Goal: Task Accomplishment & Management: Use online tool/utility

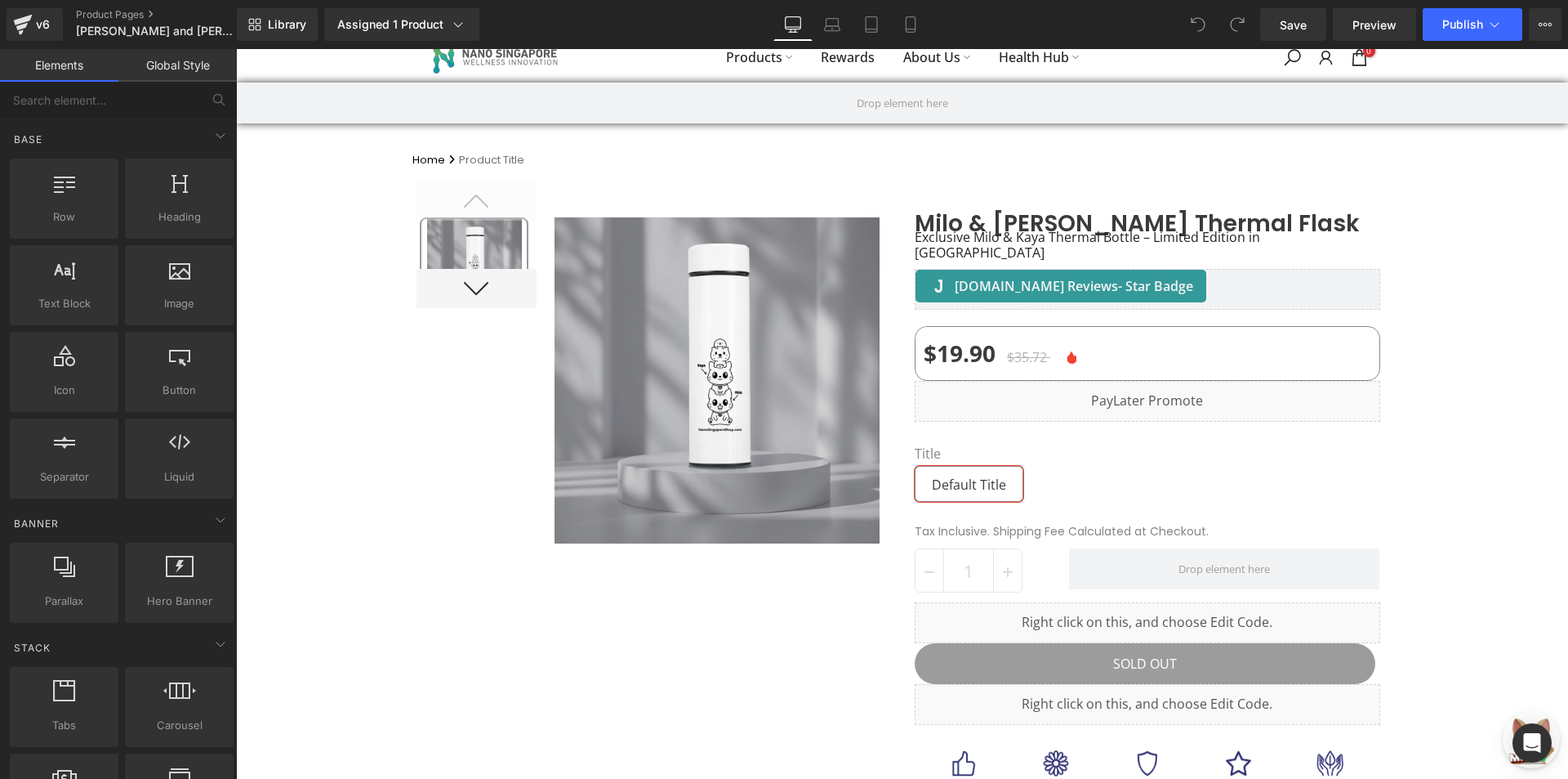
scroll to position [9, 0]
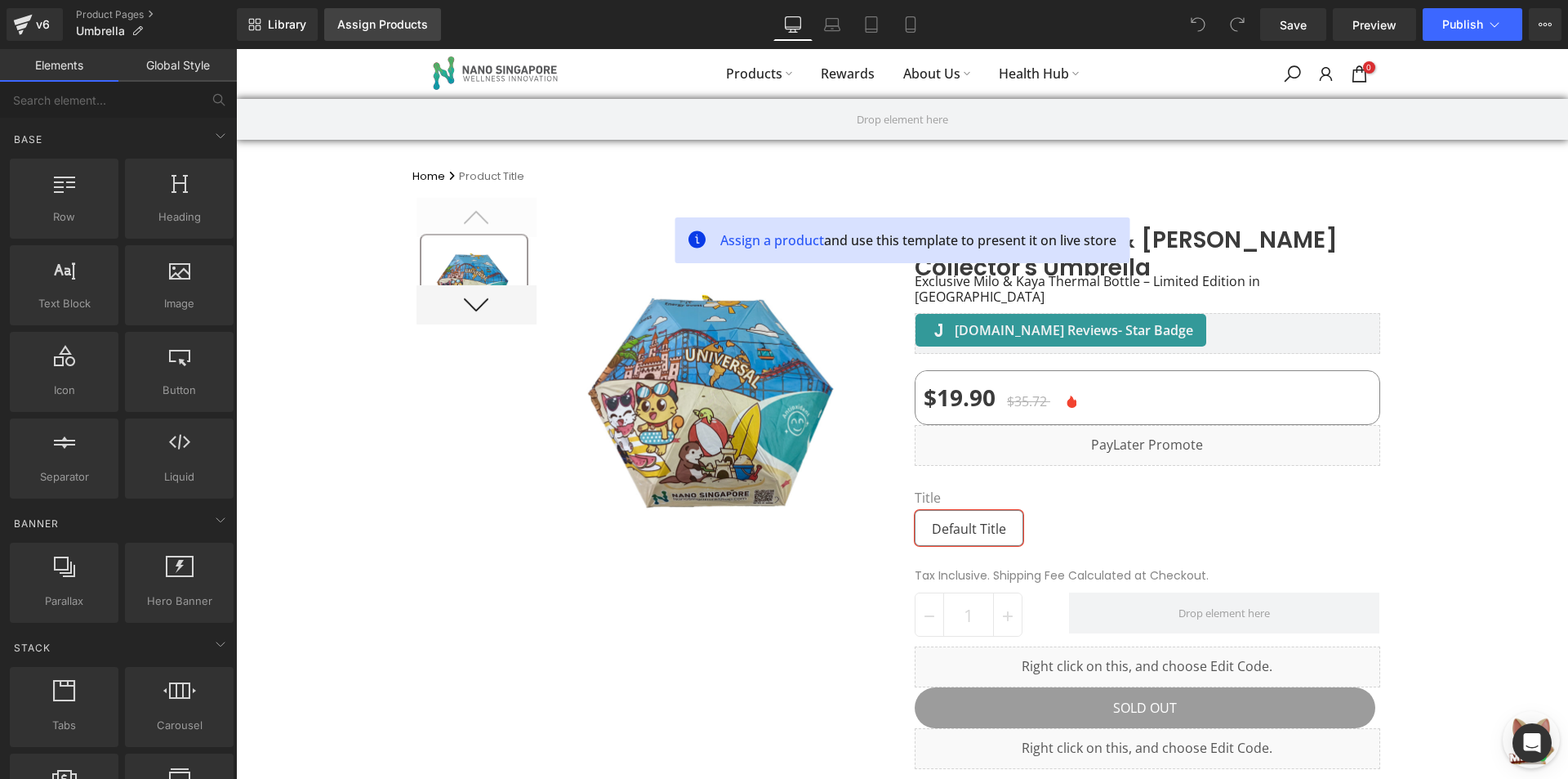
click at [390, 28] on div "Assign Products" at bounding box center [383, 25] width 91 height 13
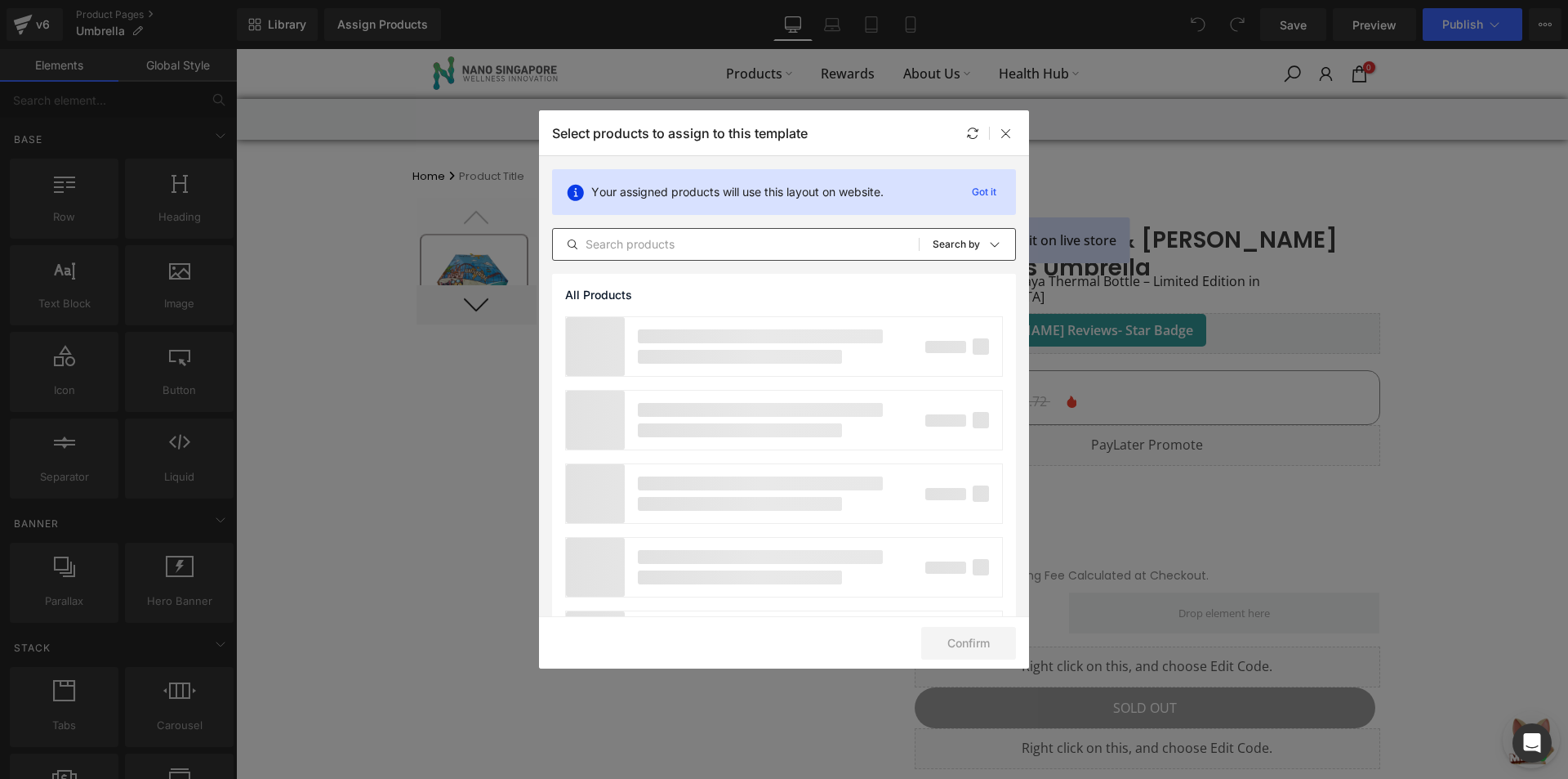
click at [651, 244] on input "text" at bounding box center [736, 244] width 366 height 20
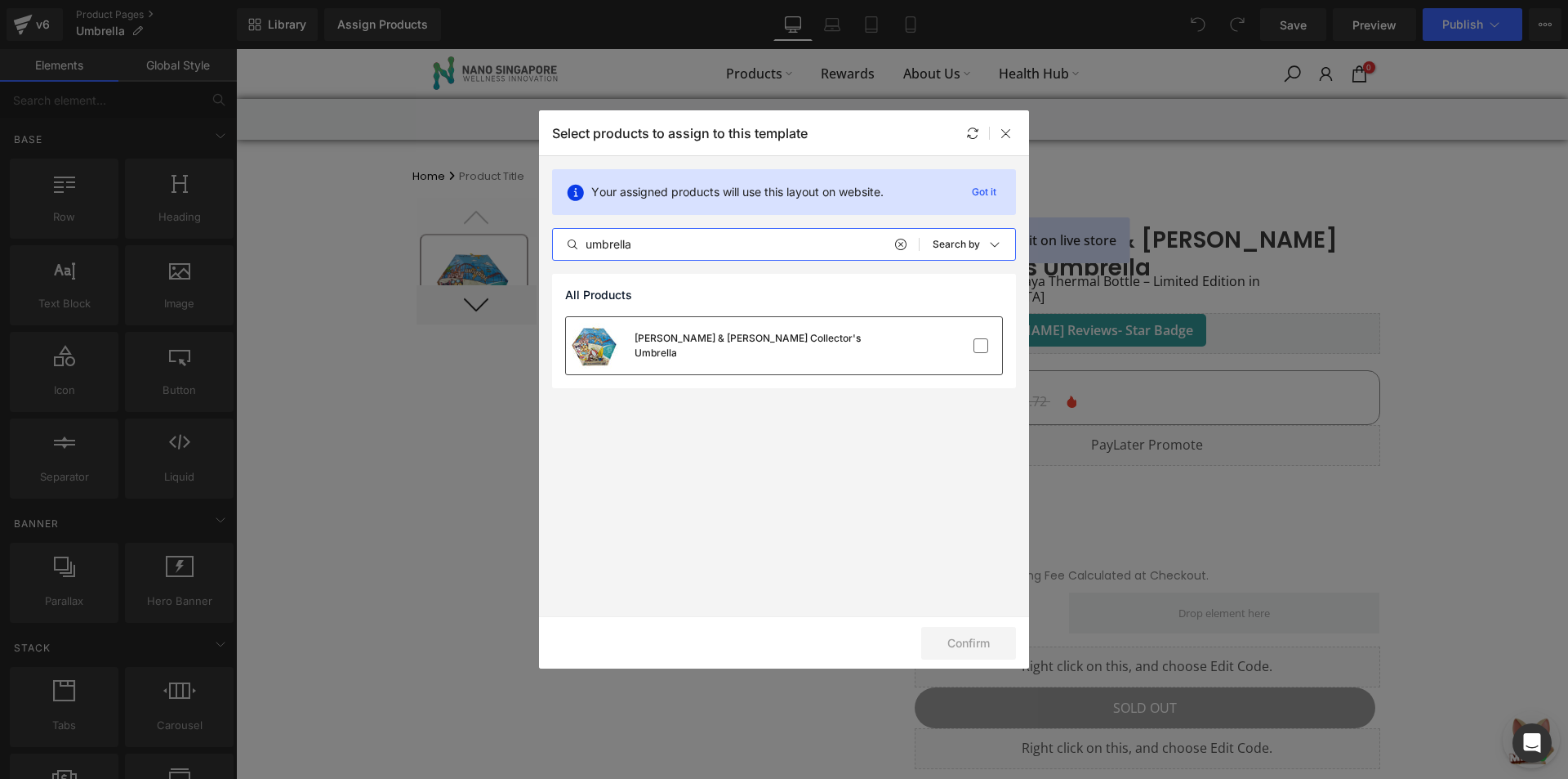
type input "umbrella"
click at [713, 345] on div "[PERSON_NAME] & [PERSON_NAME] Collector's Umbrella" at bounding box center [757, 345] width 245 height 29
click at [944, 650] on button "Confirm" at bounding box center [968, 643] width 95 height 32
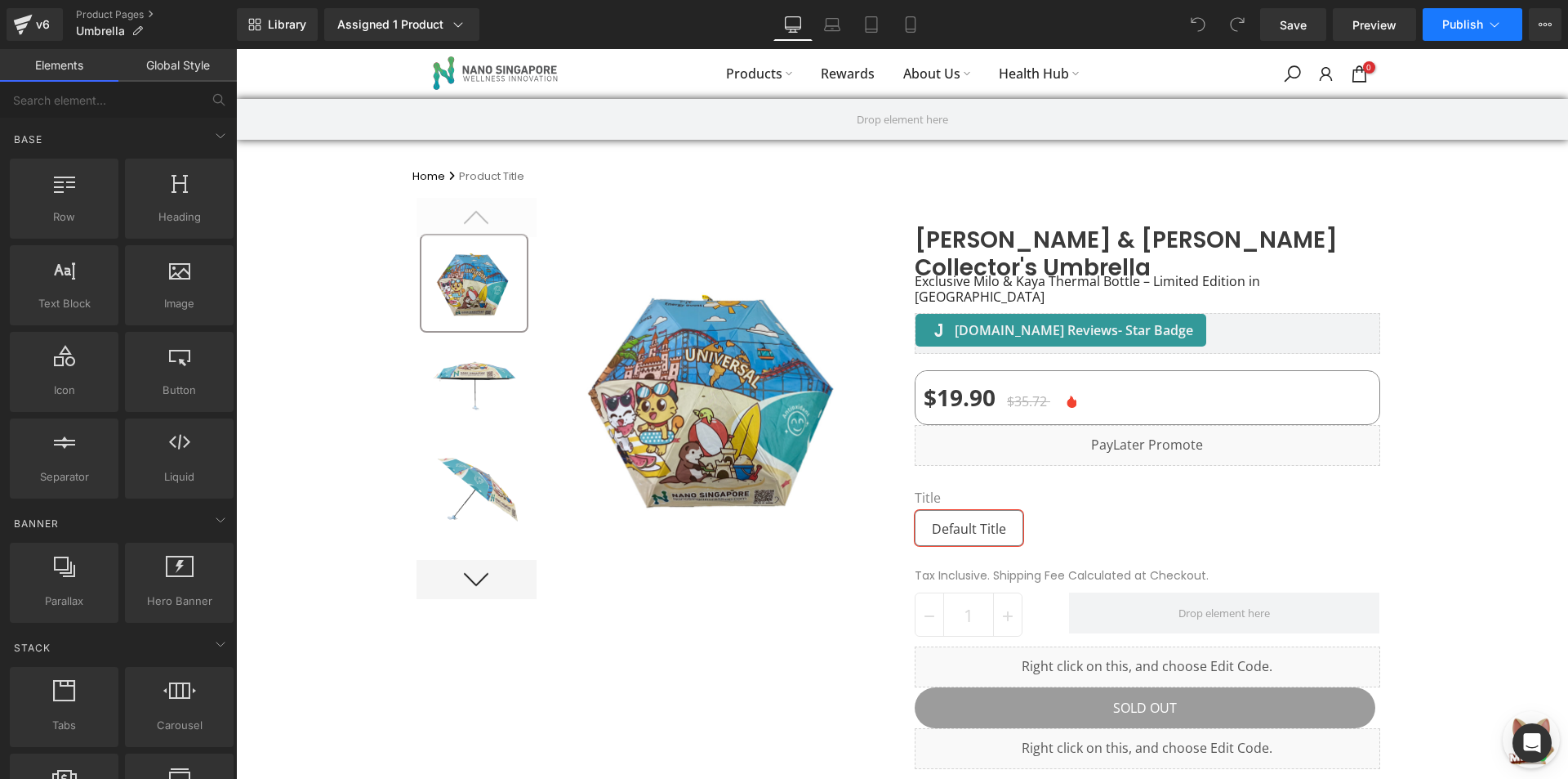
click at [1435, 19] on button "Publish" at bounding box center [1472, 25] width 100 height 32
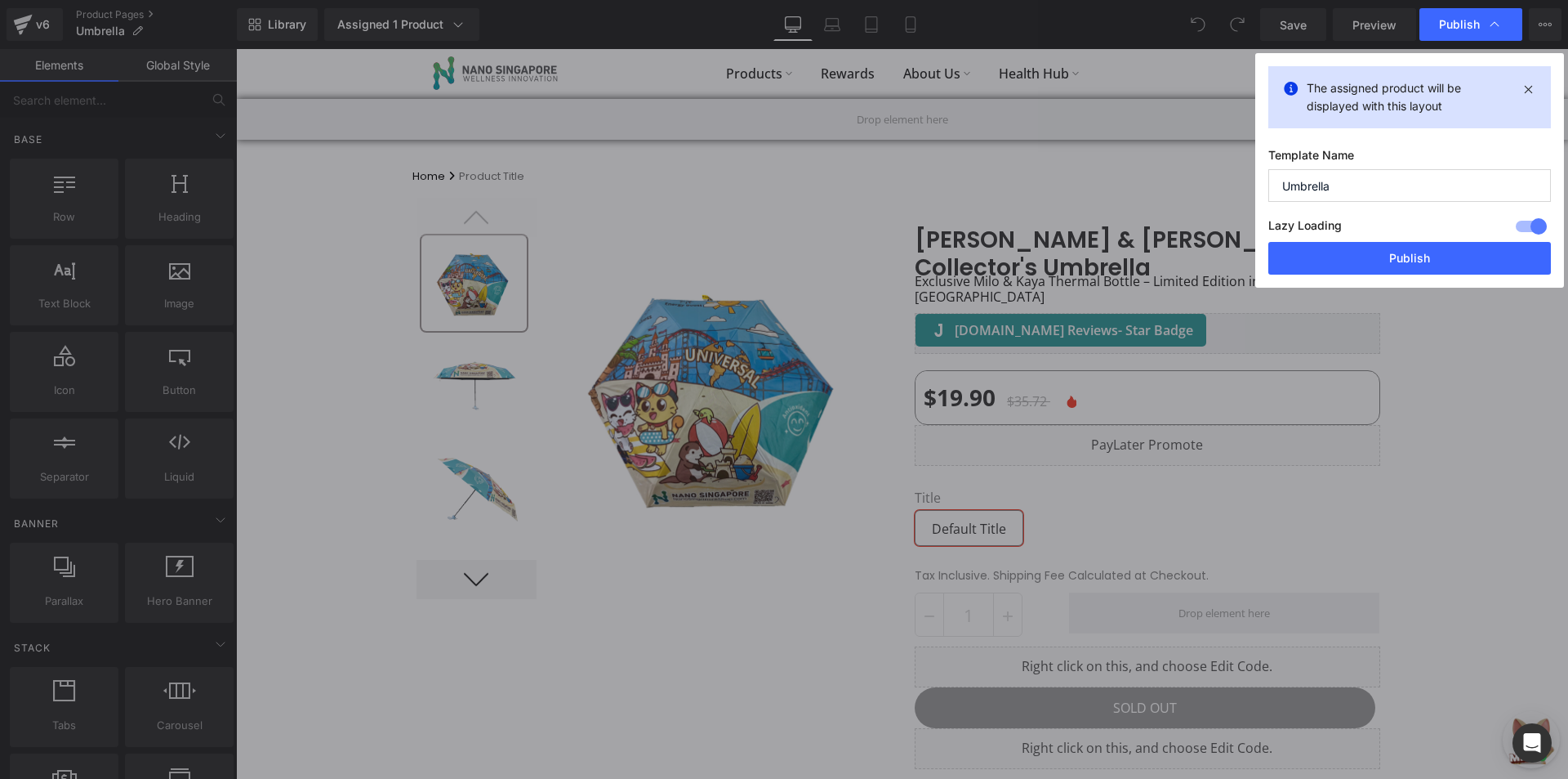
click at [1377, 285] on div "The assigned product will be displayed with this layout Template Name Umbrella …" at bounding box center [1411, 170] width 309 height 234
click at [1377, 261] on button "Publish" at bounding box center [1410, 258] width 283 height 32
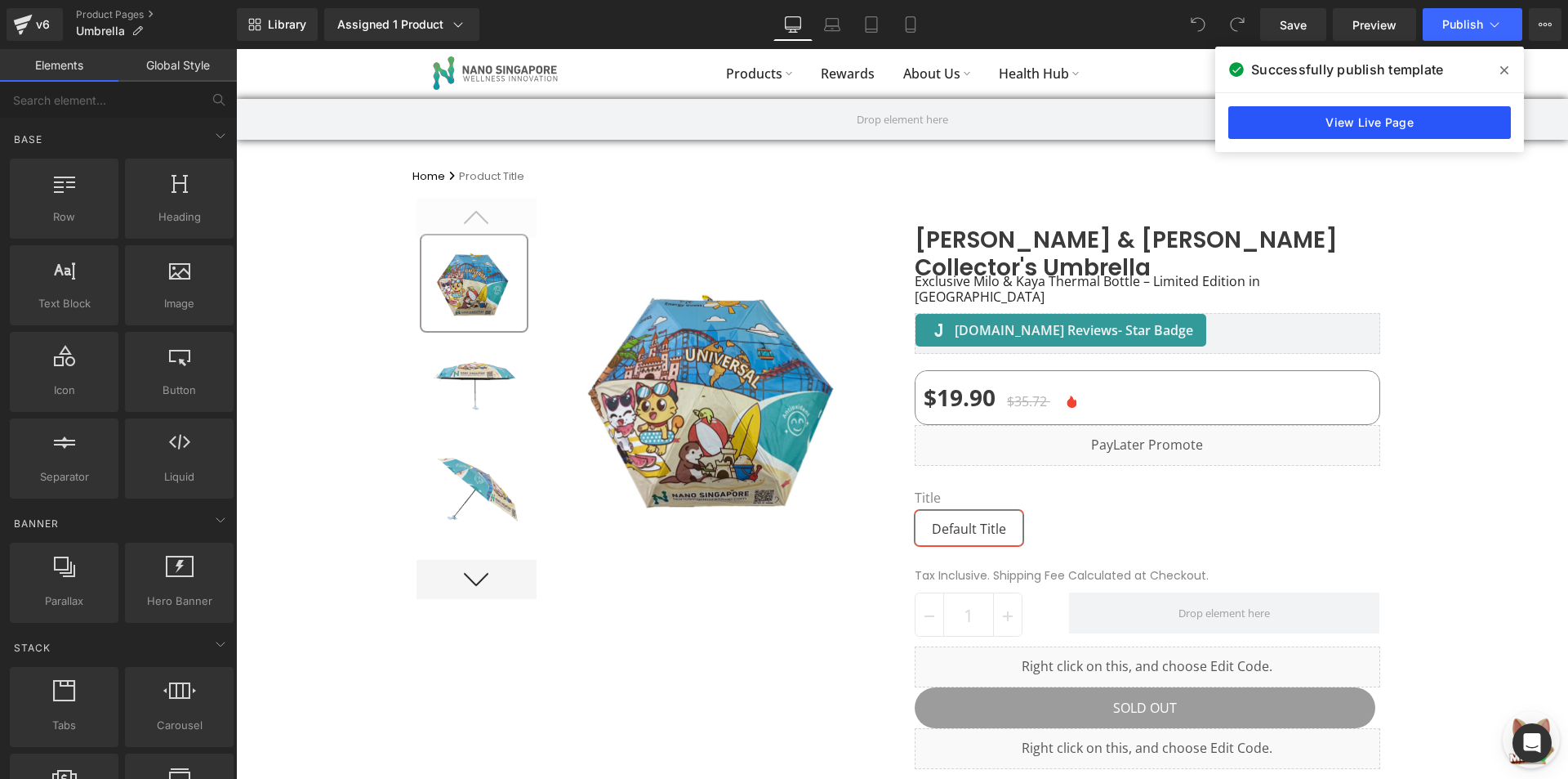
click at [1311, 128] on link "View Live Page" at bounding box center [1370, 122] width 283 height 32
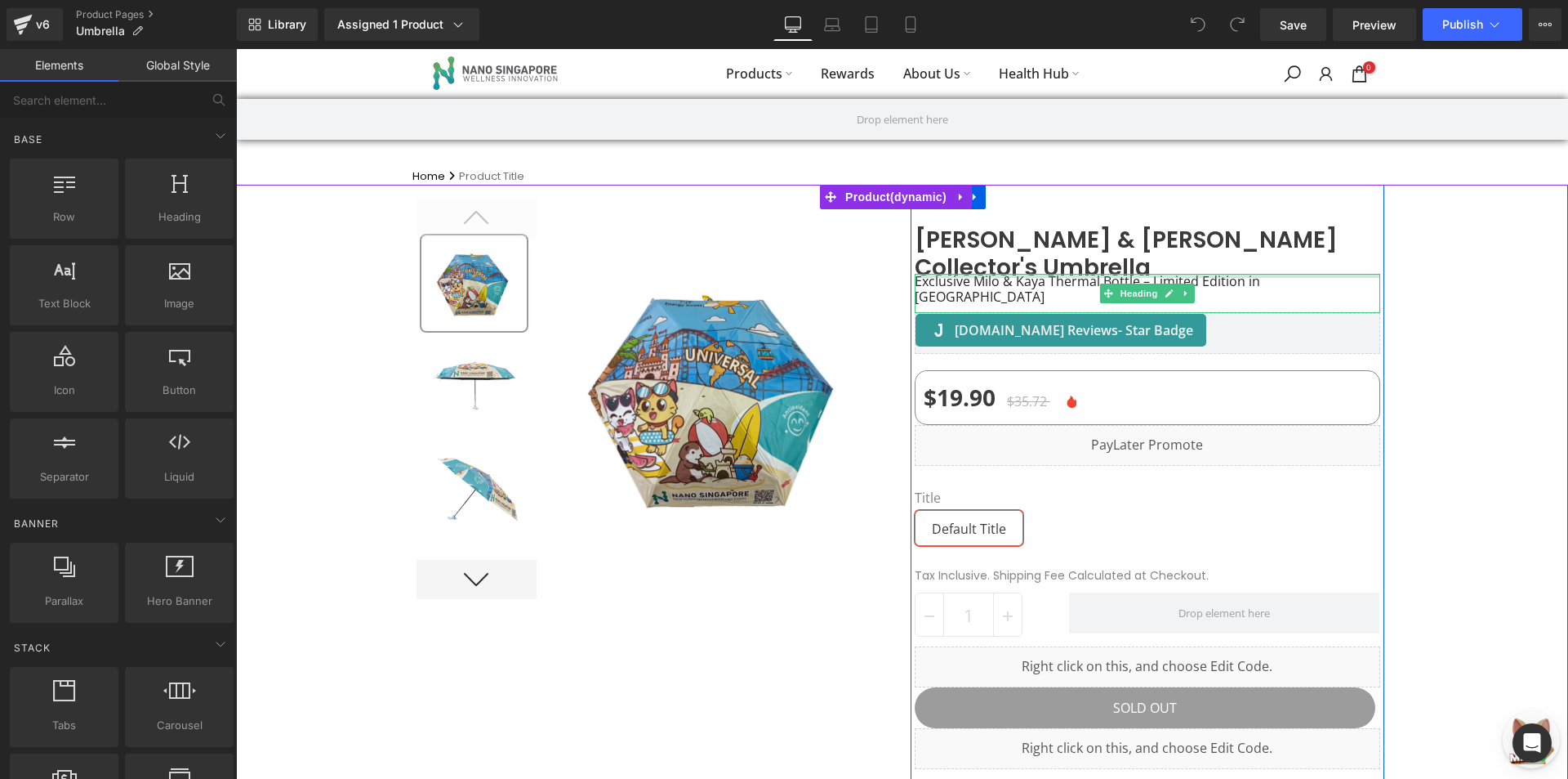
click at [1064, 273] on div at bounding box center [1148, 275] width 466 height 4
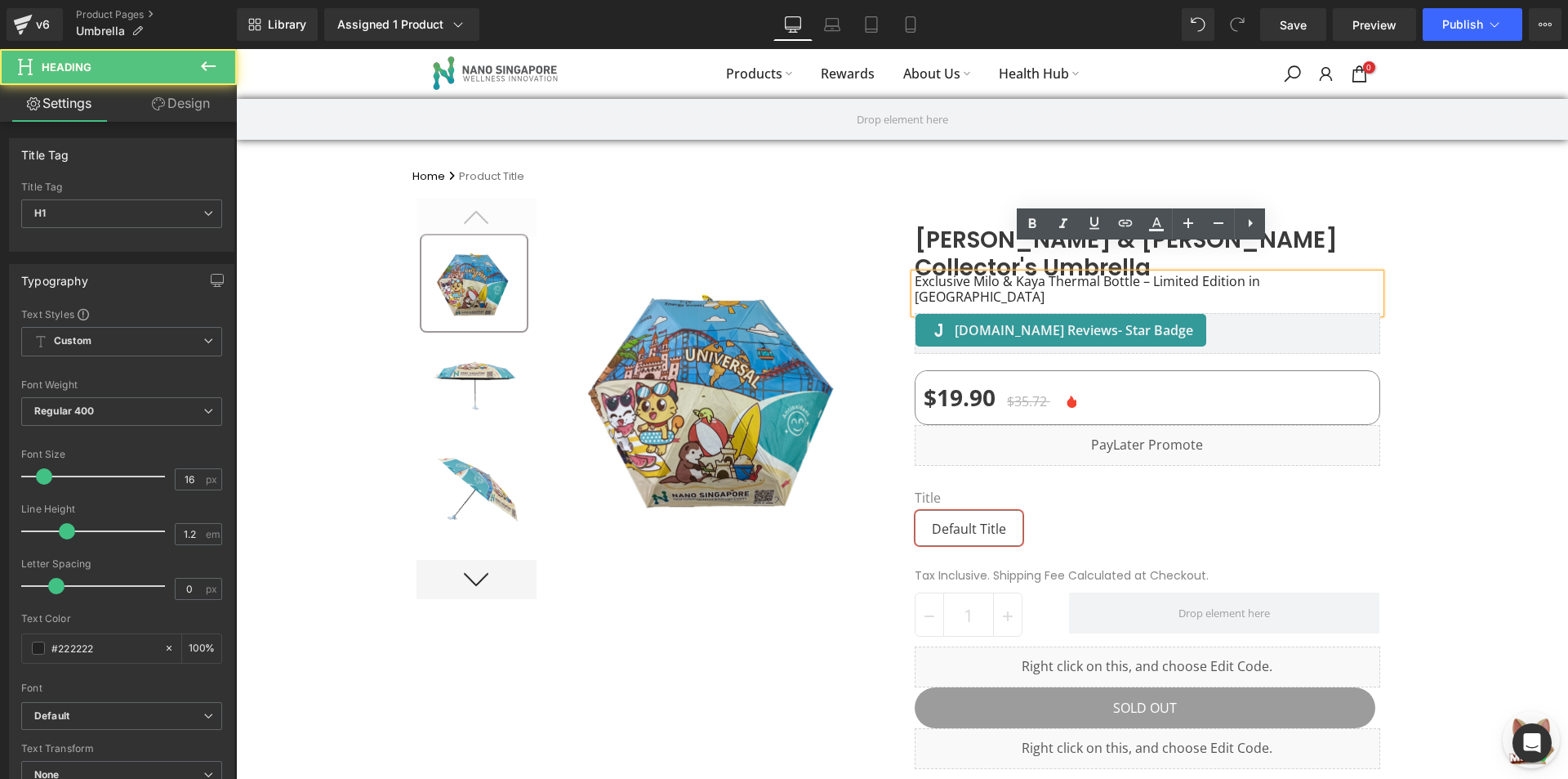
click at [1061, 273] on h1 "Exclusive Milo & Kaya Thermal Bottle – Limited Edition in [GEOGRAPHIC_DATA]" at bounding box center [1148, 288] width 466 height 31
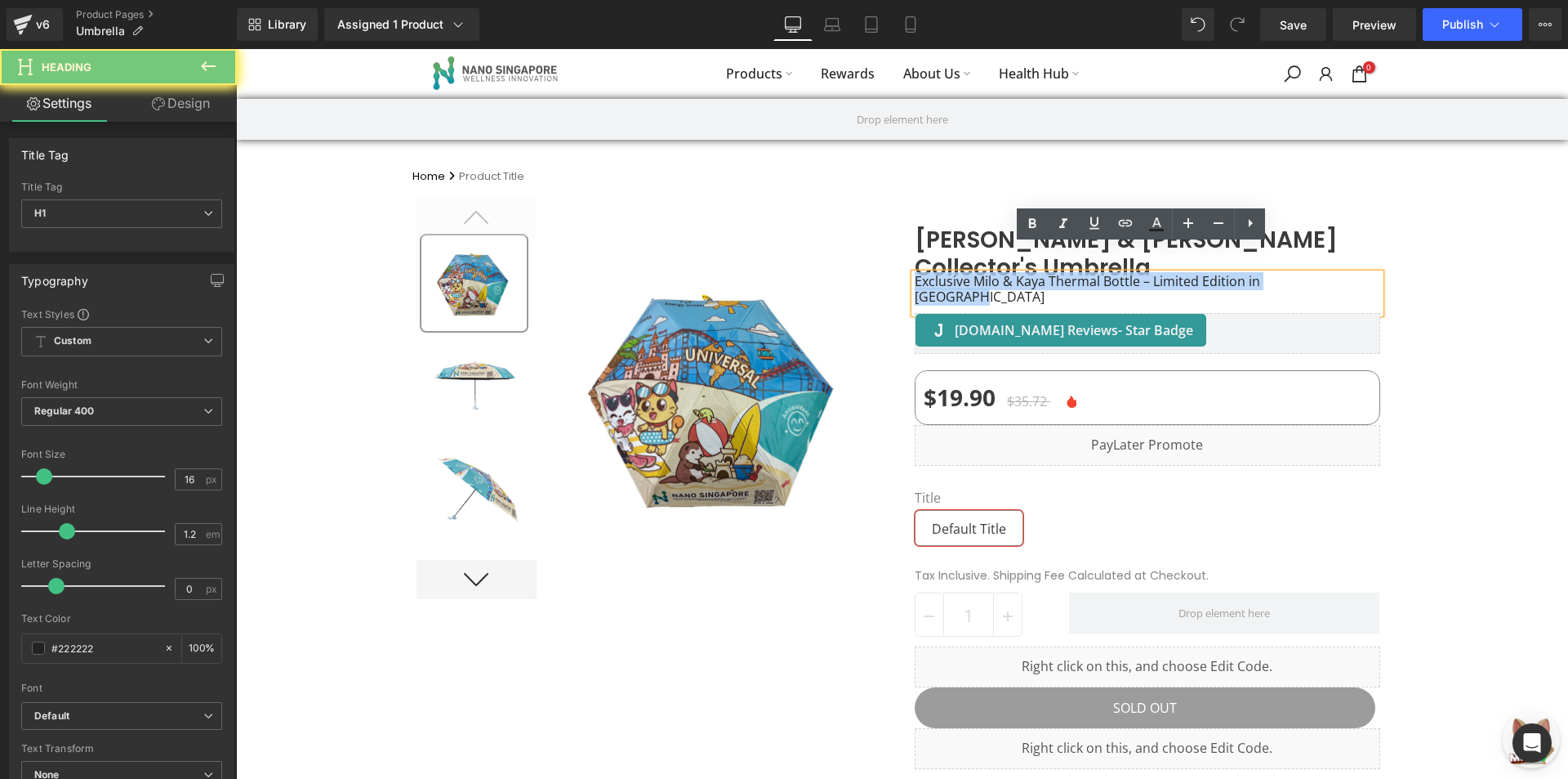
click at [1061, 273] on h1 "Exclusive Milo & Kaya Thermal Bottle – Limited Edition in [GEOGRAPHIC_DATA]" at bounding box center [1148, 288] width 466 height 31
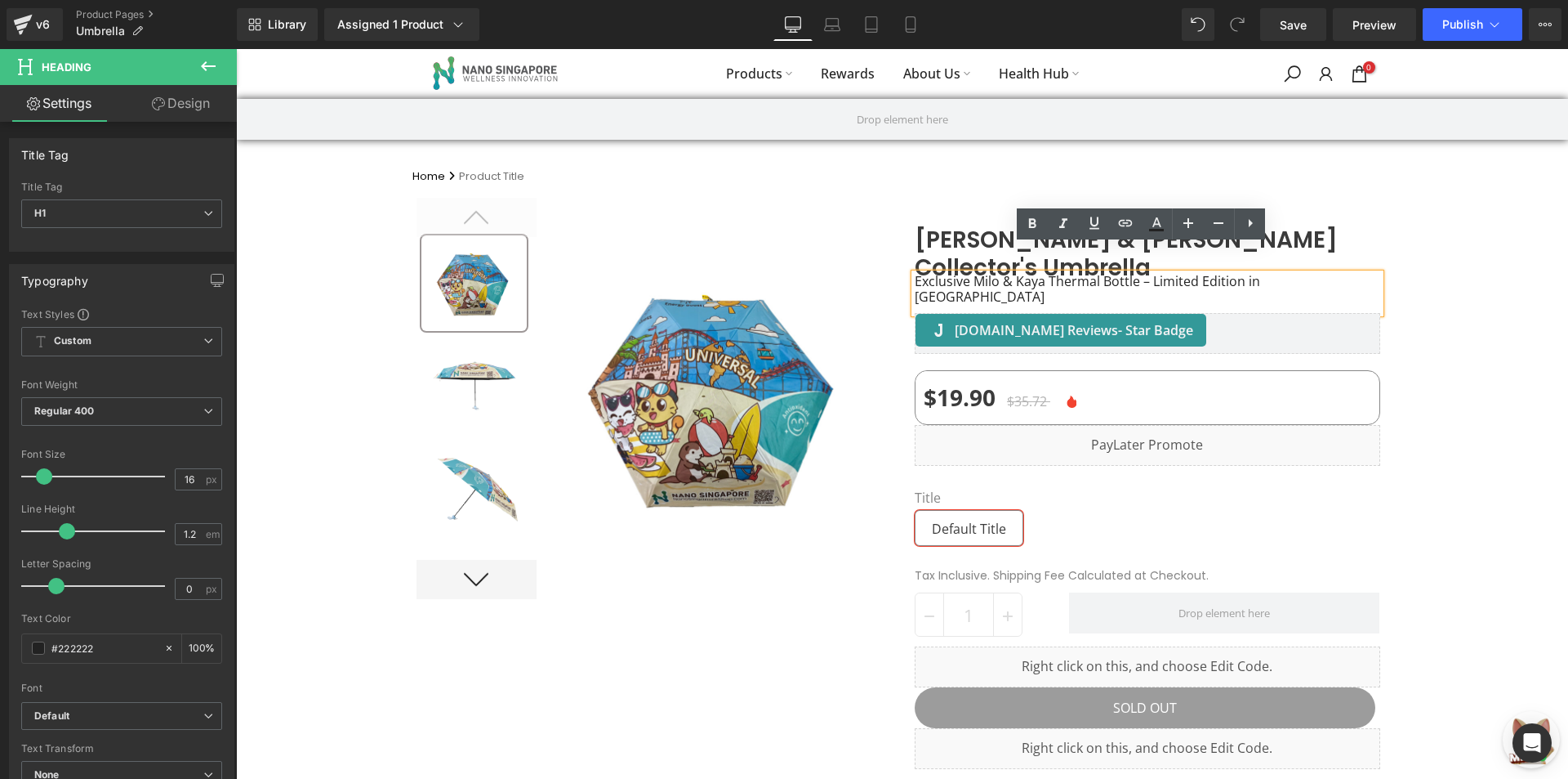
click at [1155, 273] on h1 "Exclusive Milo & Kaya Thermal Bottle – Limited Edition in [GEOGRAPHIC_DATA]" at bounding box center [1148, 288] width 466 height 31
click at [1443, 232] on div "(P) Image List Sale Off" at bounding box center [902, 534] width 1333 height 698
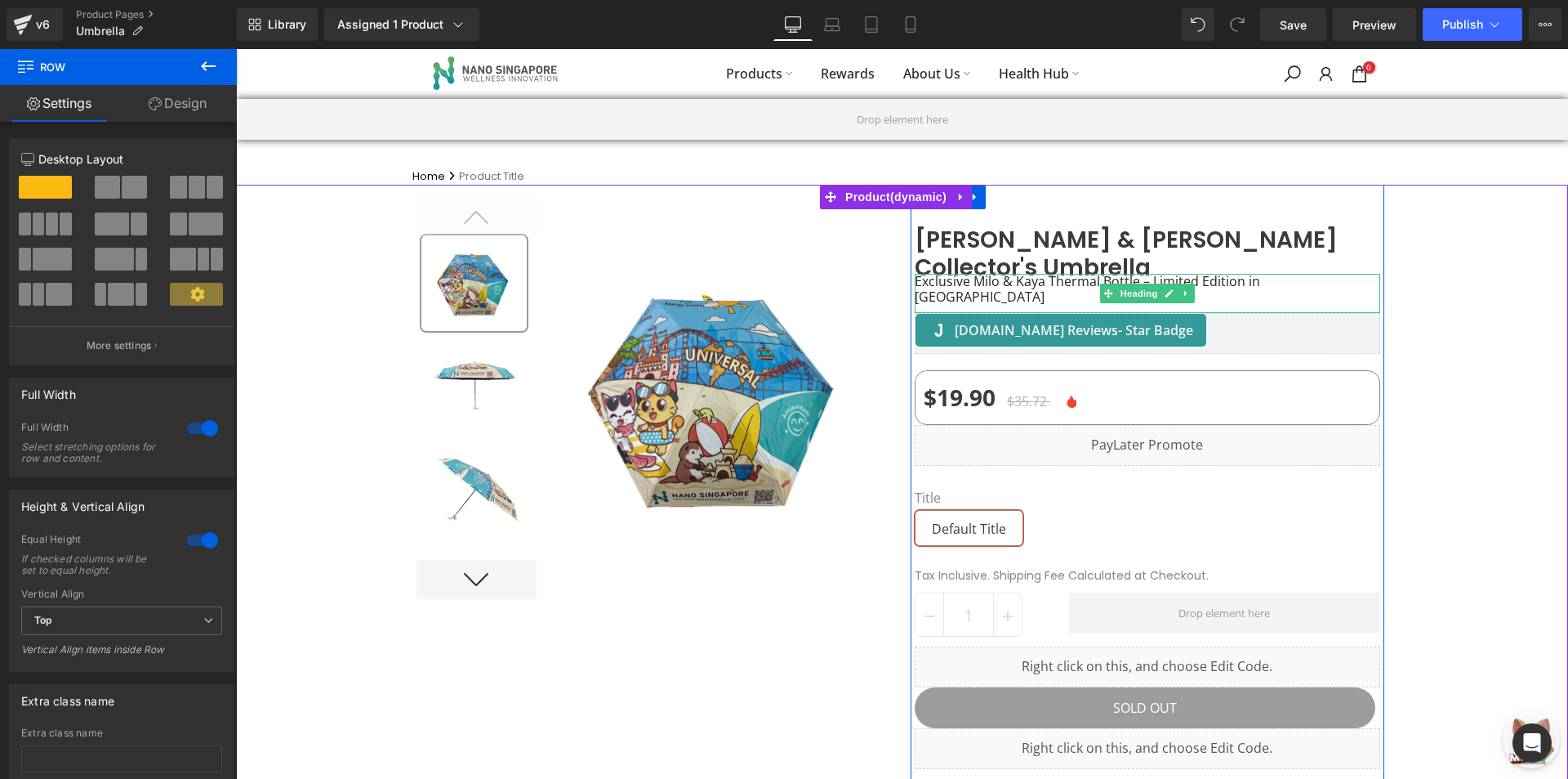
click at [1338, 273] on h1 "Exclusive Milo & Kaya Thermal Bottle – Limited Edition in [GEOGRAPHIC_DATA]" at bounding box center [1148, 288] width 466 height 31
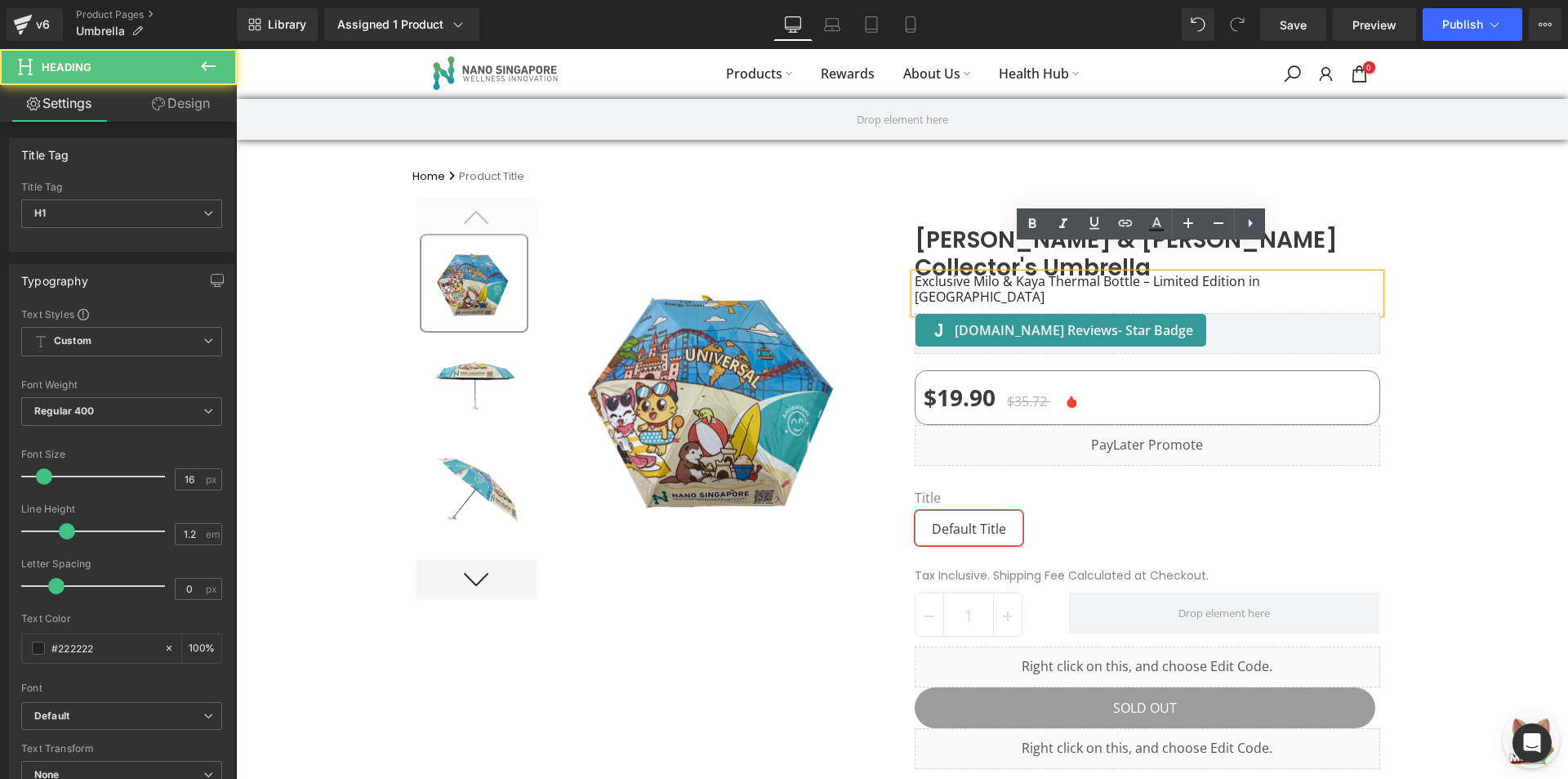
click at [1451, 248] on div "(P) Image List Sale Off" at bounding box center [902, 534] width 1333 height 698
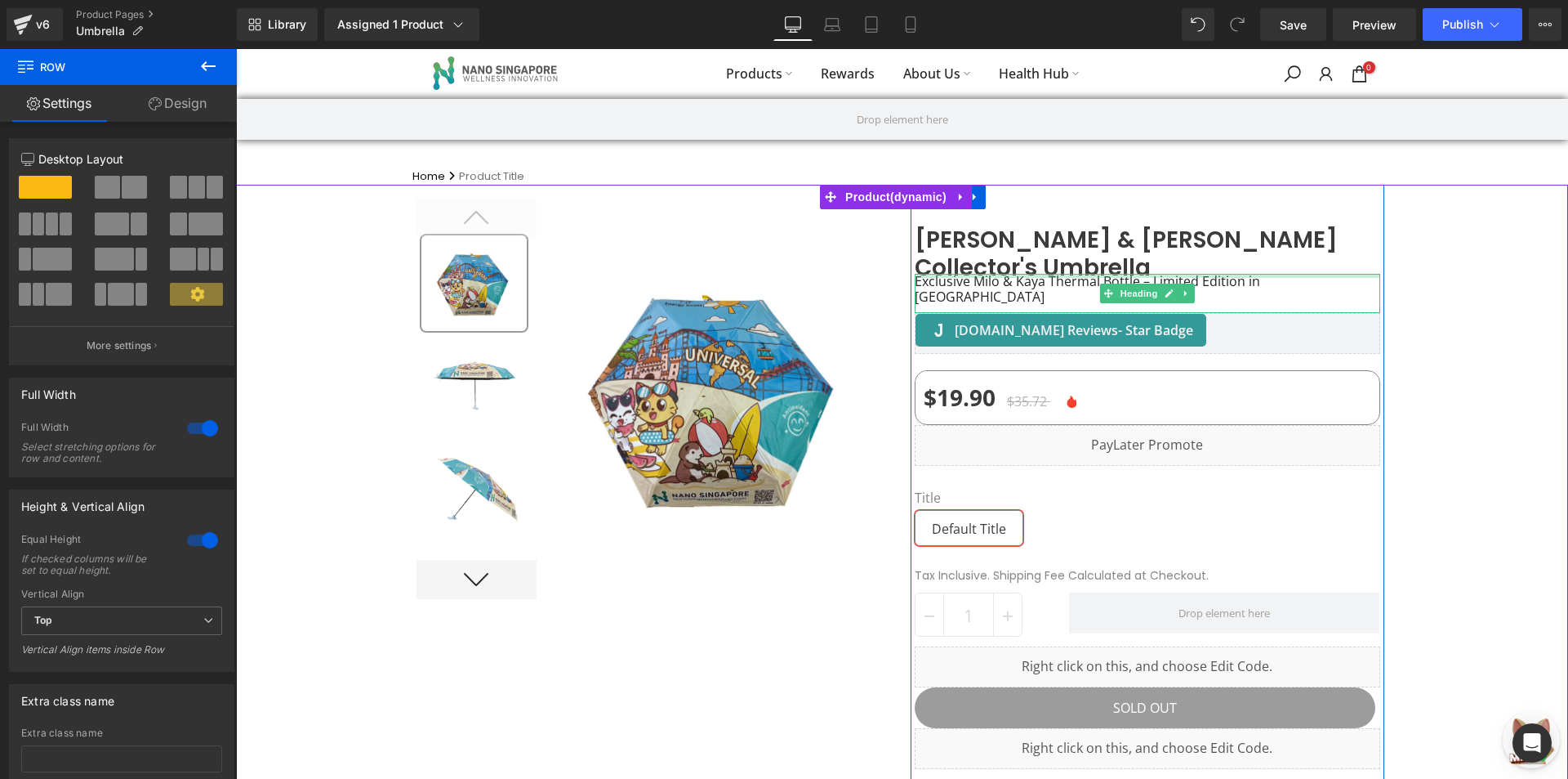
click at [1071, 273] on h1 "Exclusive Milo & Kaya Thermal Bottle – Limited Edition in [GEOGRAPHIC_DATA]" at bounding box center [1148, 288] width 466 height 31
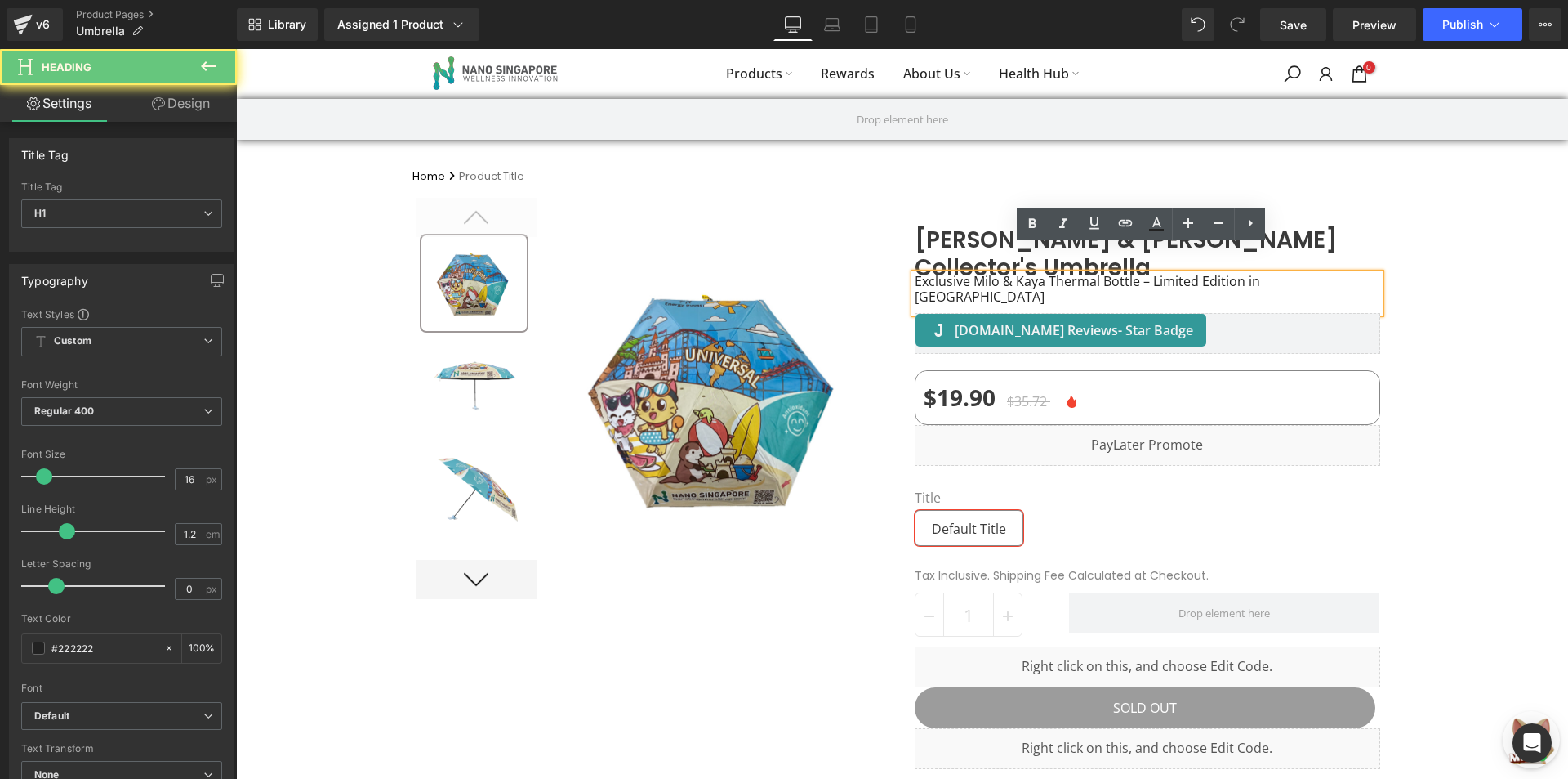
click at [1294, 273] on h1 "Exclusive Milo & Kaya Thermal Bottle – Limited Edition in [GEOGRAPHIC_DATA]" at bounding box center [1148, 288] width 466 height 31
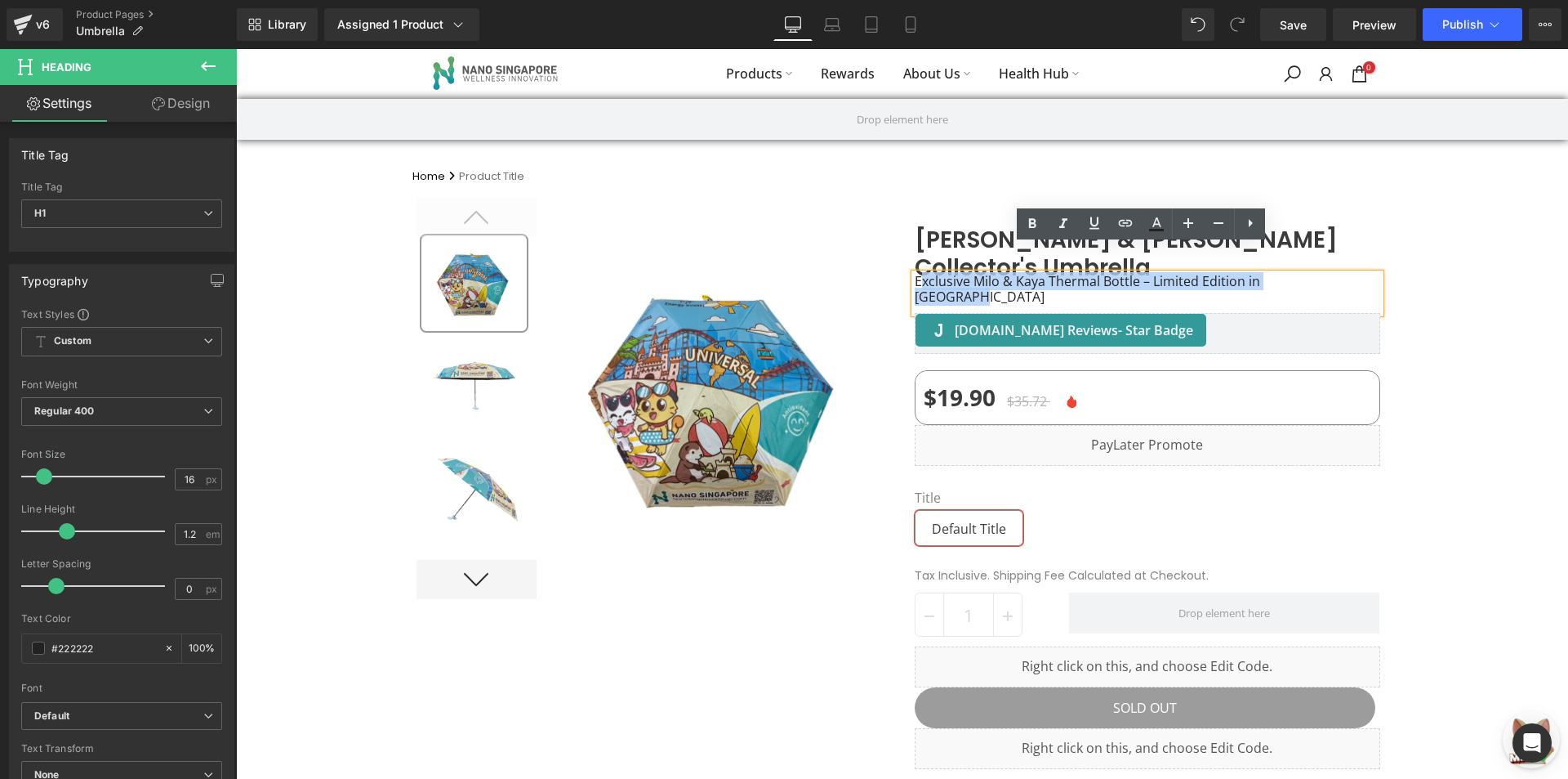
drag, startPoint x: 1303, startPoint y: 255, endPoint x: 915, endPoint y: 258, distance: 388.0
click at [915, 273] on h1 "Exclusive Milo & Kaya Thermal Bottle – Limited Edition in [GEOGRAPHIC_DATA]" at bounding box center [1148, 288] width 466 height 31
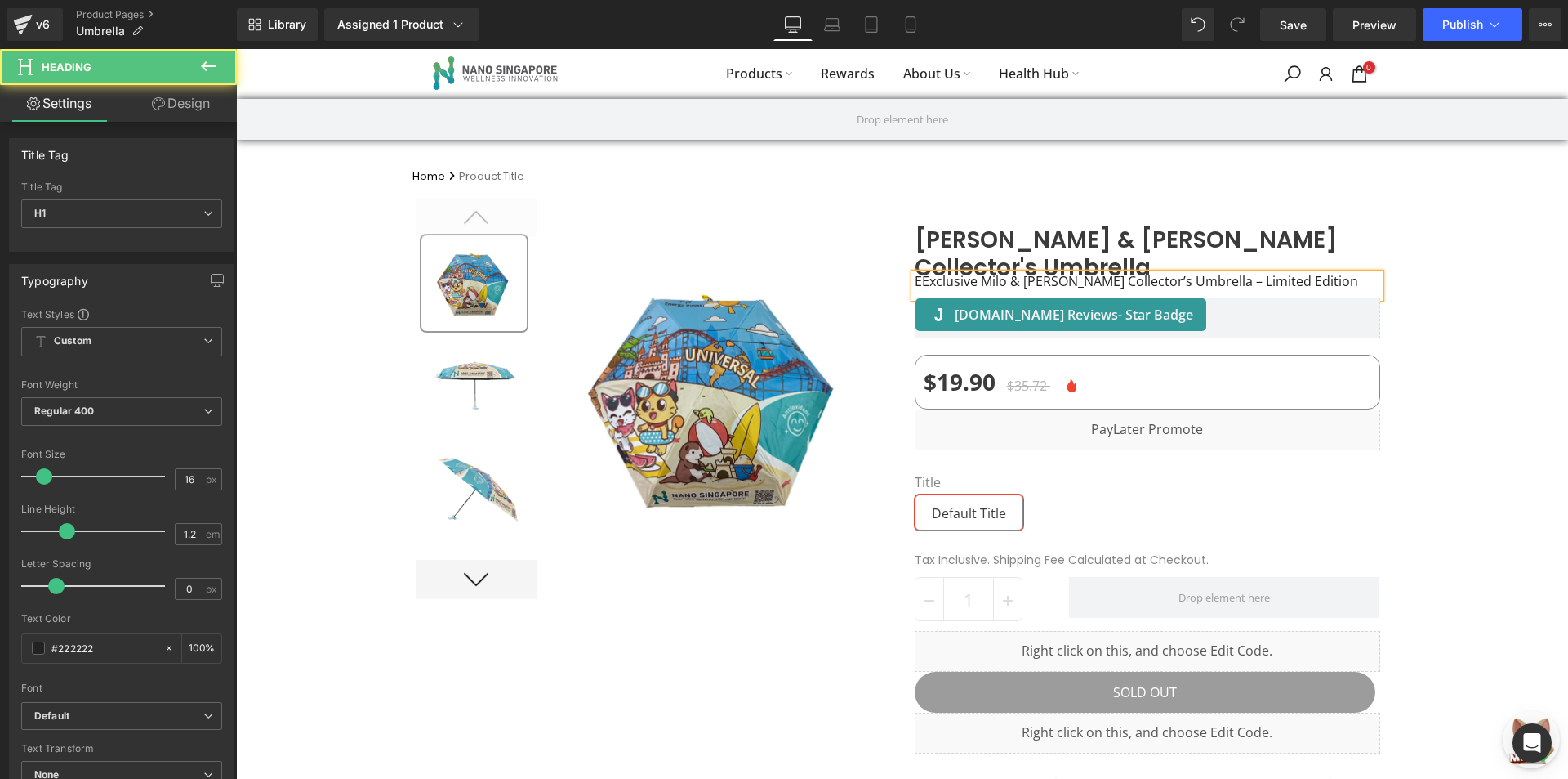
click at [915, 273] on h1 "EExclusive Milo & Kaya Collector’s Umbrella – Limited Edition" at bounding box center [1148, 281] width 466 height 15
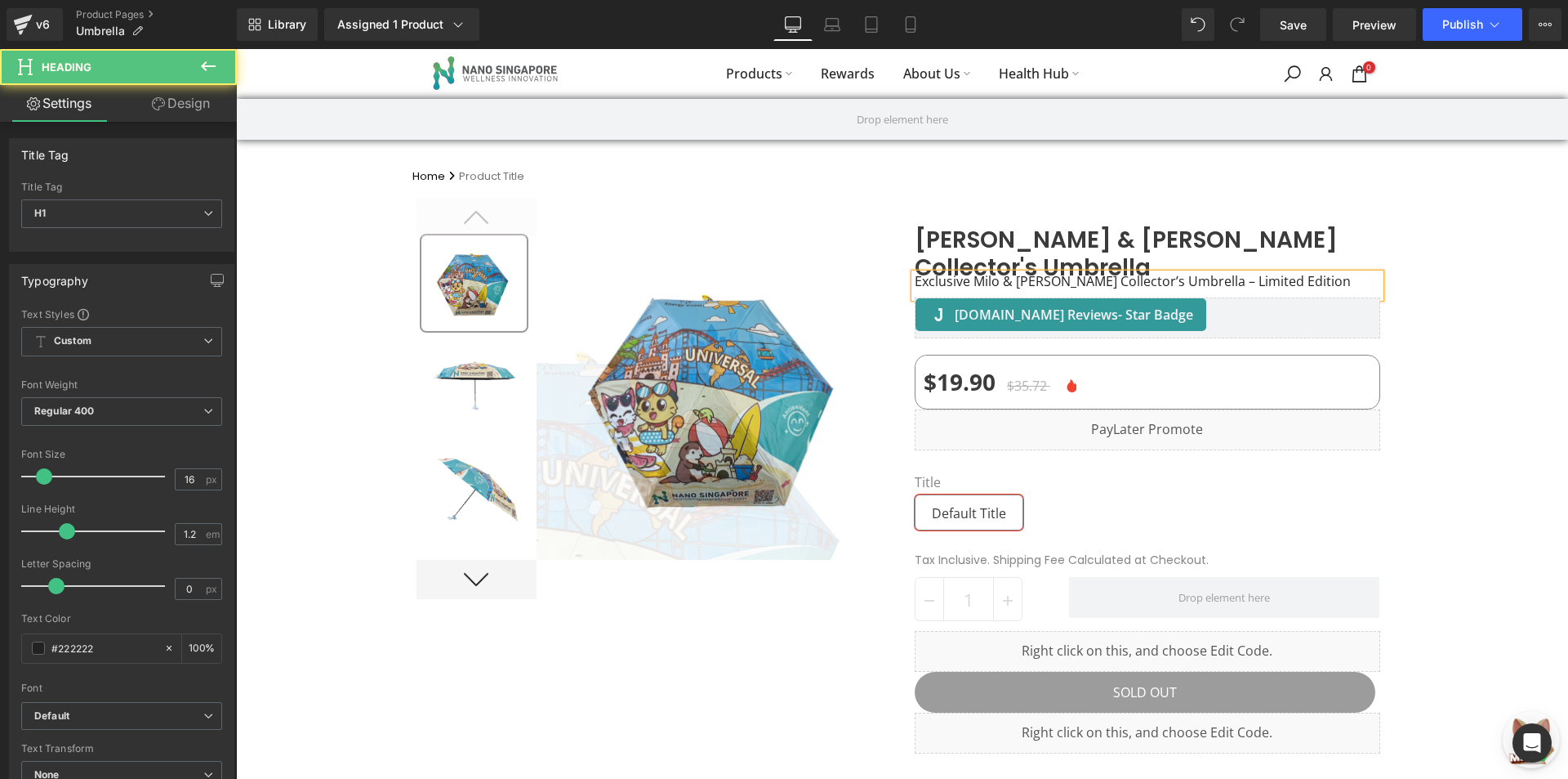
click at [812, 209] on div "Sale Off (P) Image ‹ ›" at bounding box center [718, 398] width 362 height 379
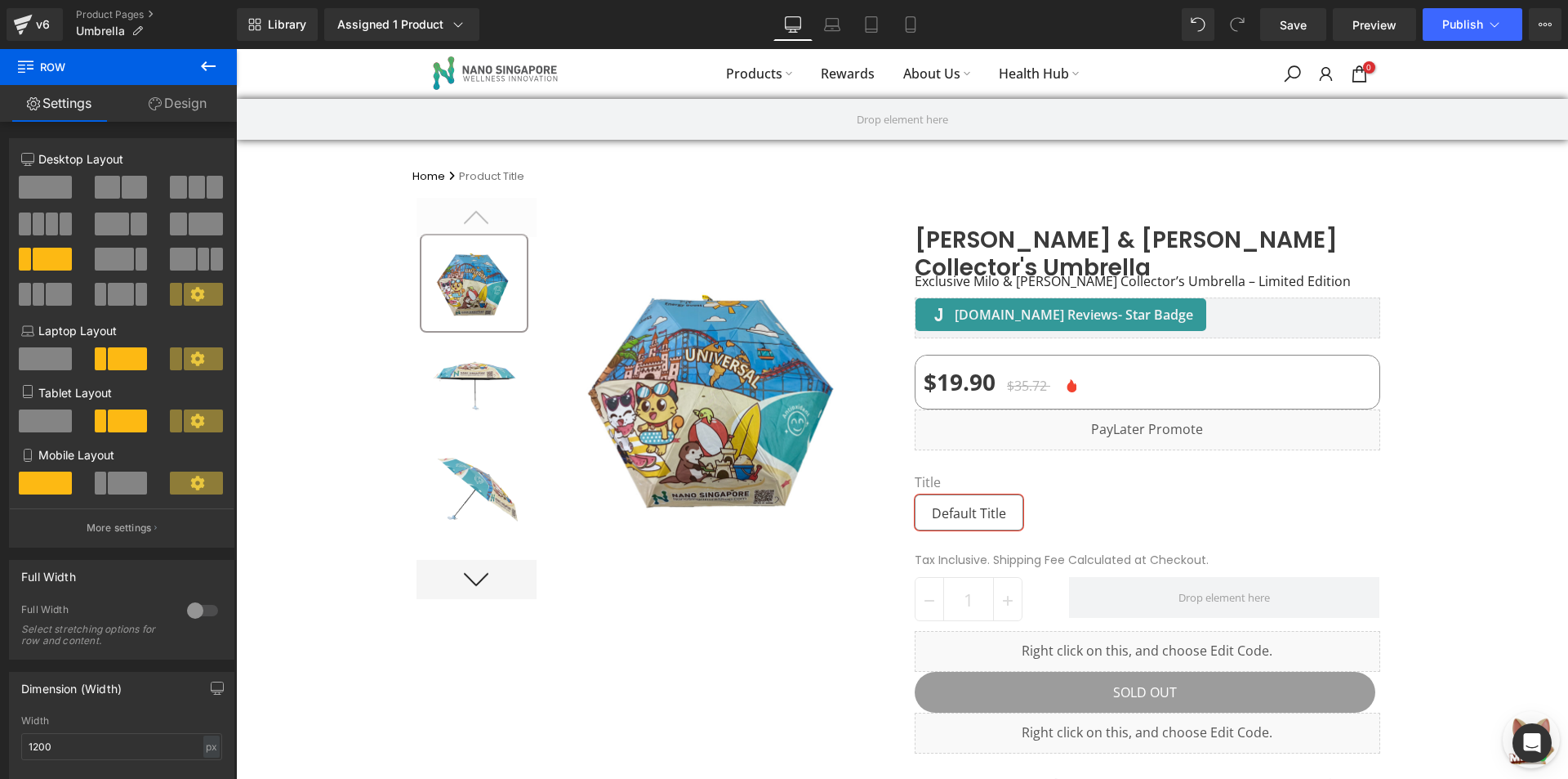
click at [1486, 200] on div "(P) Image List Sale Off" at bounding box center [902, 527] width 1333 height 683
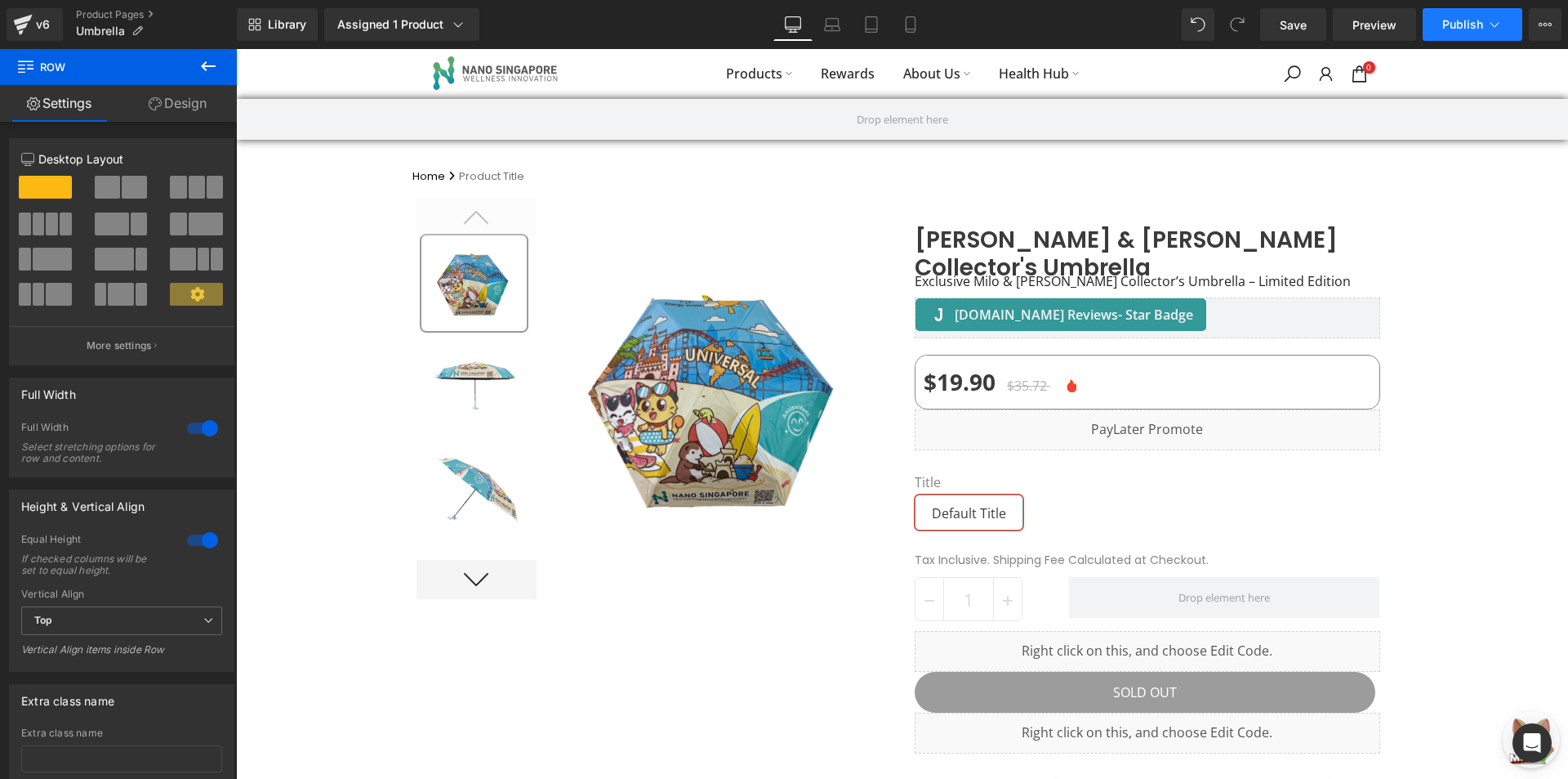
click at [1431, 23] on button "Publish" at bounding box center [1472, 25] width 100 height 32
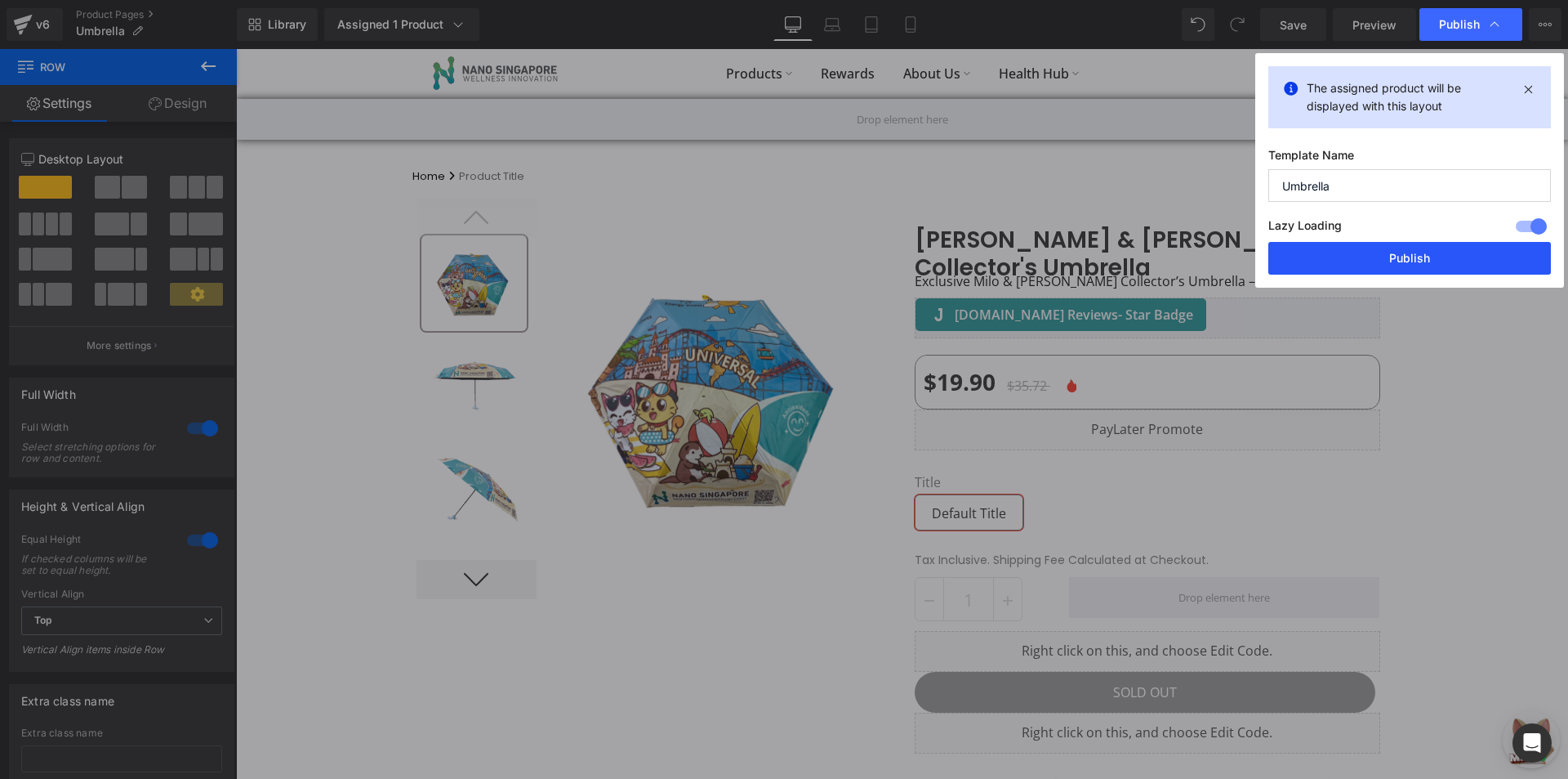
click at [1404, 259] on button "Publish" at bounding box center [1410, 258] width 283 height 32
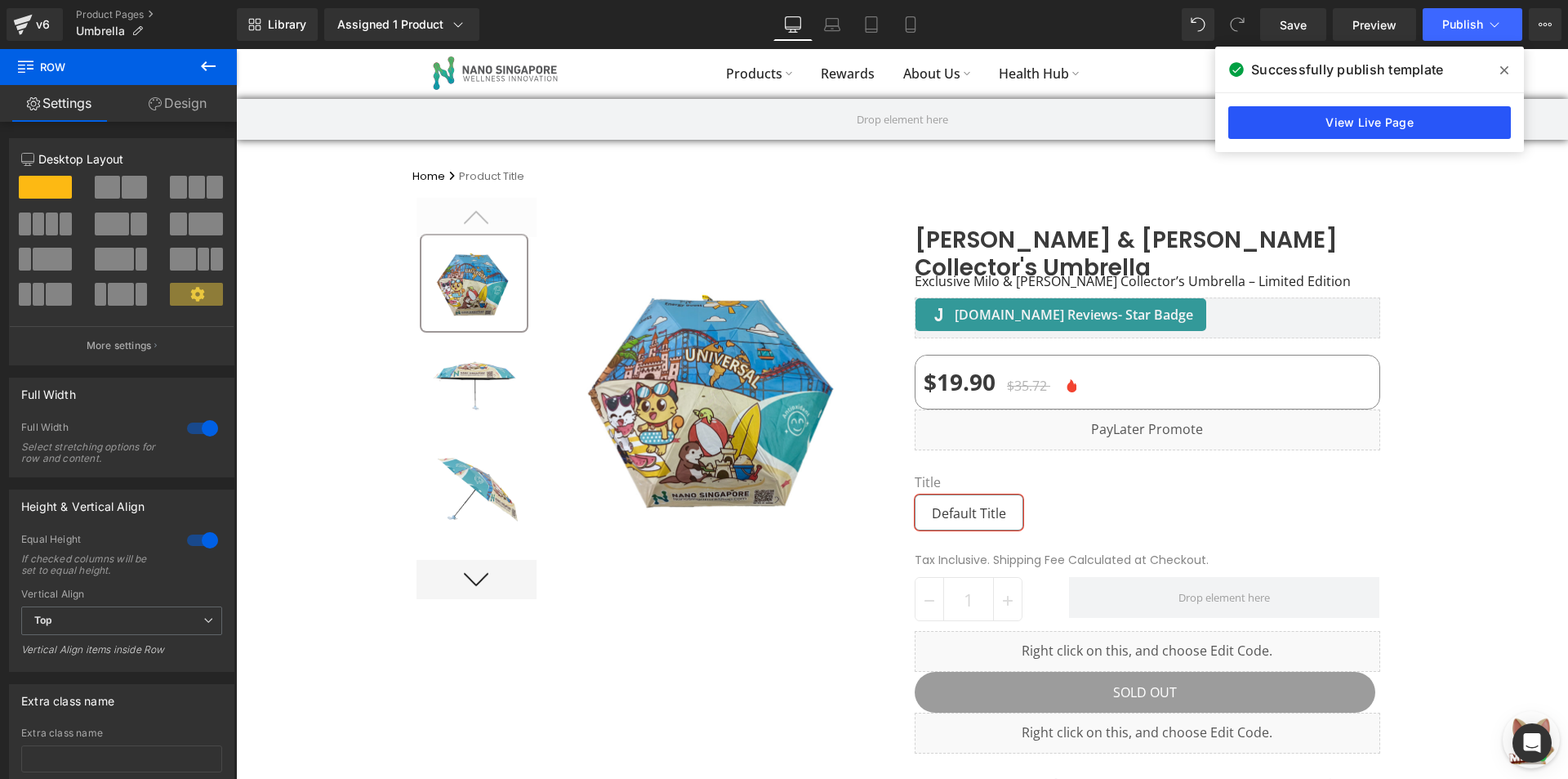
click at [1259, 139] on div "View Live Page" at bounding box center [1370, 122] width 309 height 59
click at [1256, 126] on link "View Live Page" at bounding box center [1370, 122] width 283 height 32
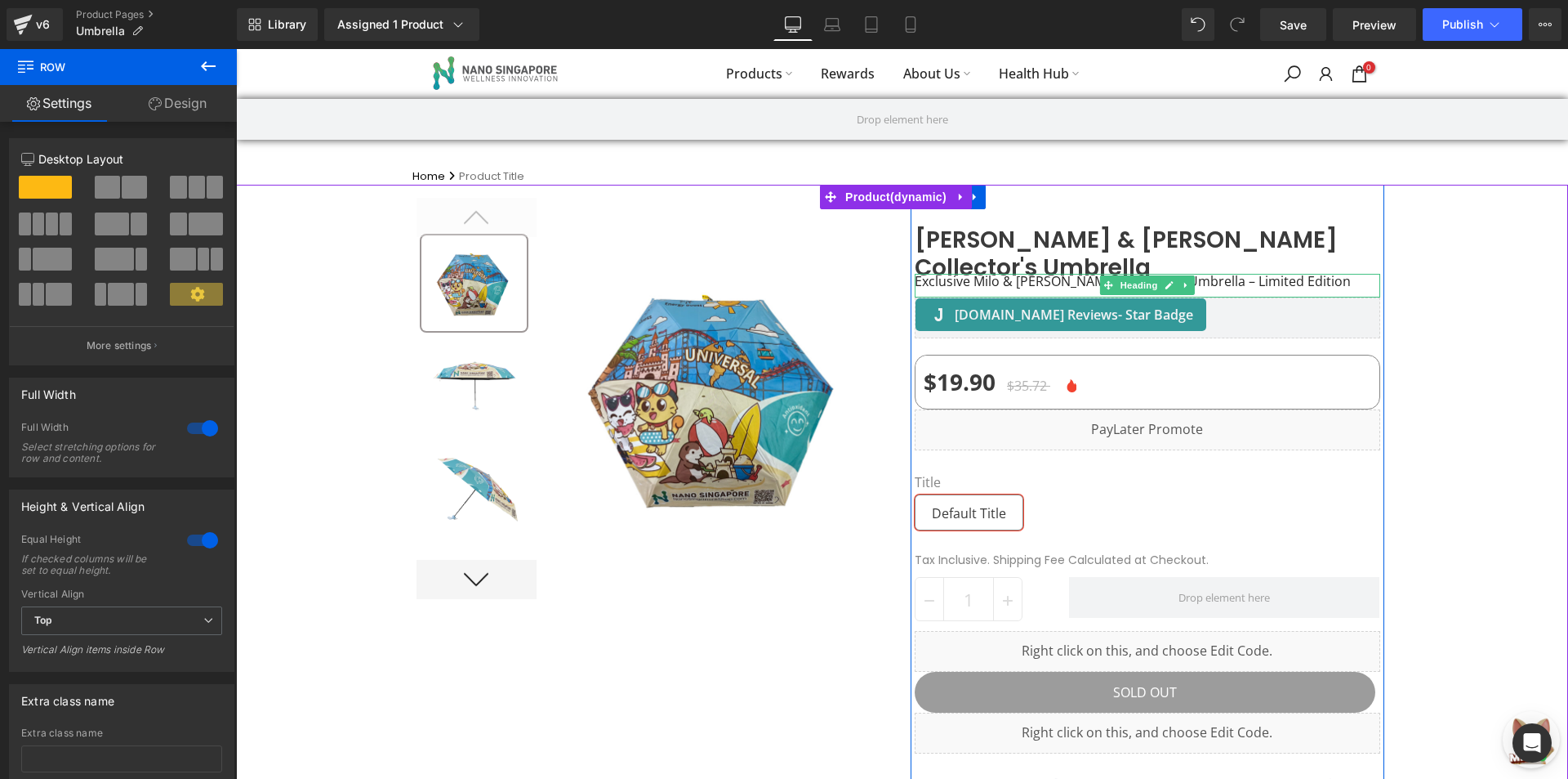
click at [1041, 273] on h1 "Exclusive Milo & Kaya Collector’s Umbrella – Limited Edition" at bounding box center [1148, 281] width 466 height 15
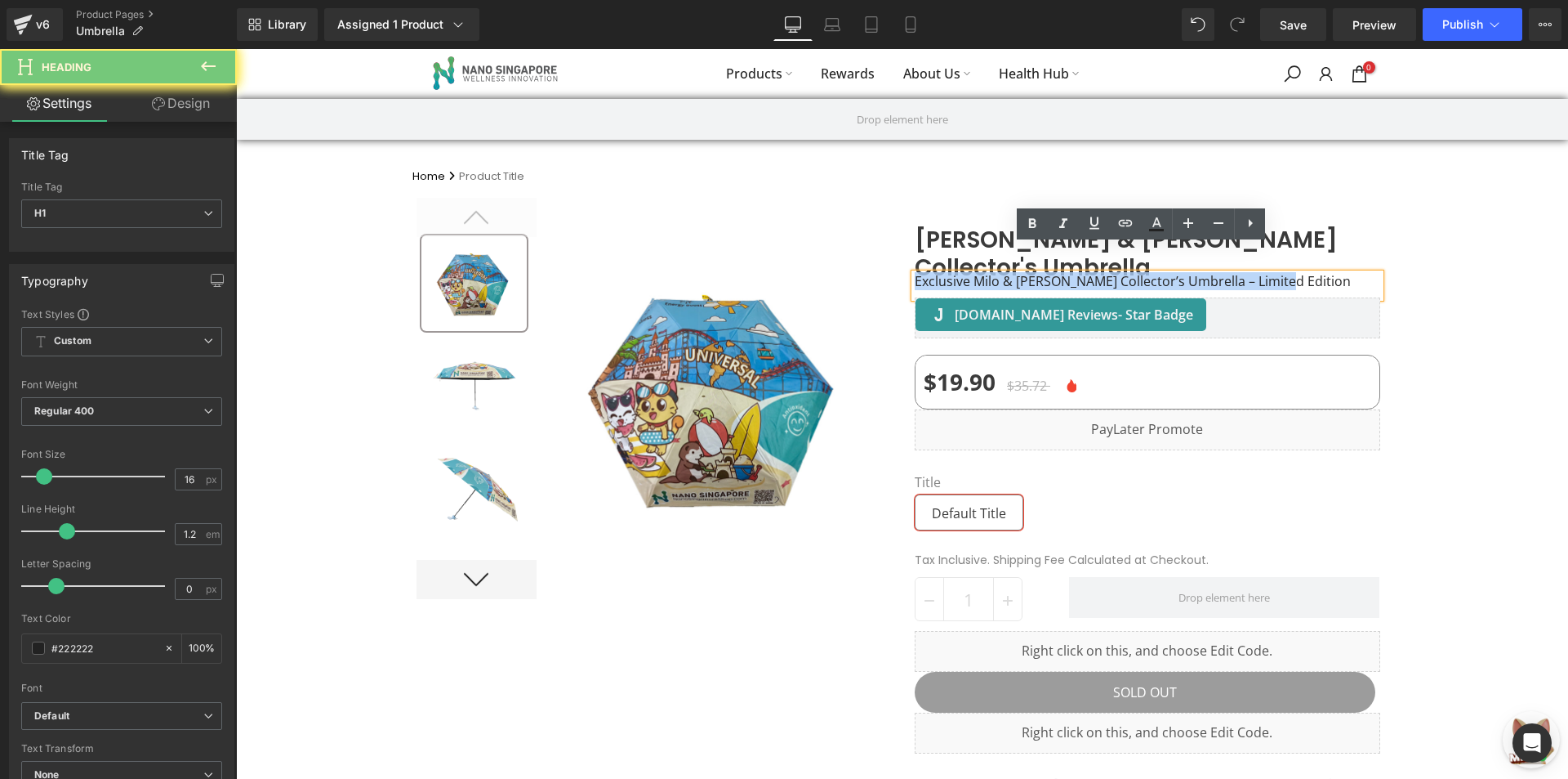
click at [1053, 273] on h1 "Exclusive Milo & Kaya Collector’s Umbrella – Limited Edition" at bounding box center [1148, 281] width 466 height 15
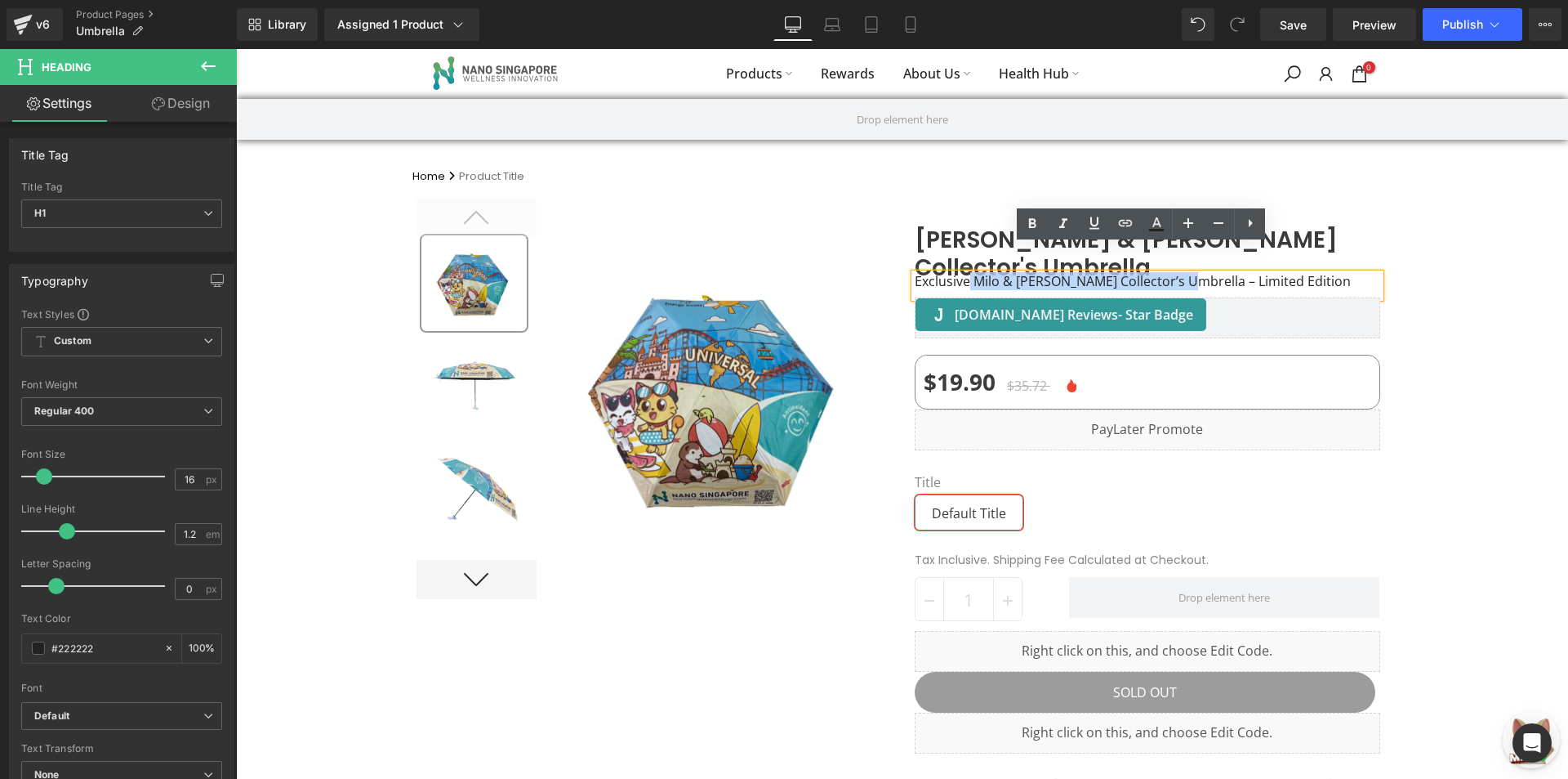
drag, startPoint x: 1165, startPoint y: 255, endPoint x: 958, endPoint y: 259, distance: 207.0
click at [958, 273] on h1 "Exclusive Milo & Kaya Collector’s Umbrella – Limited Edition" at bounding box center [1148, 281] width 466 height 15
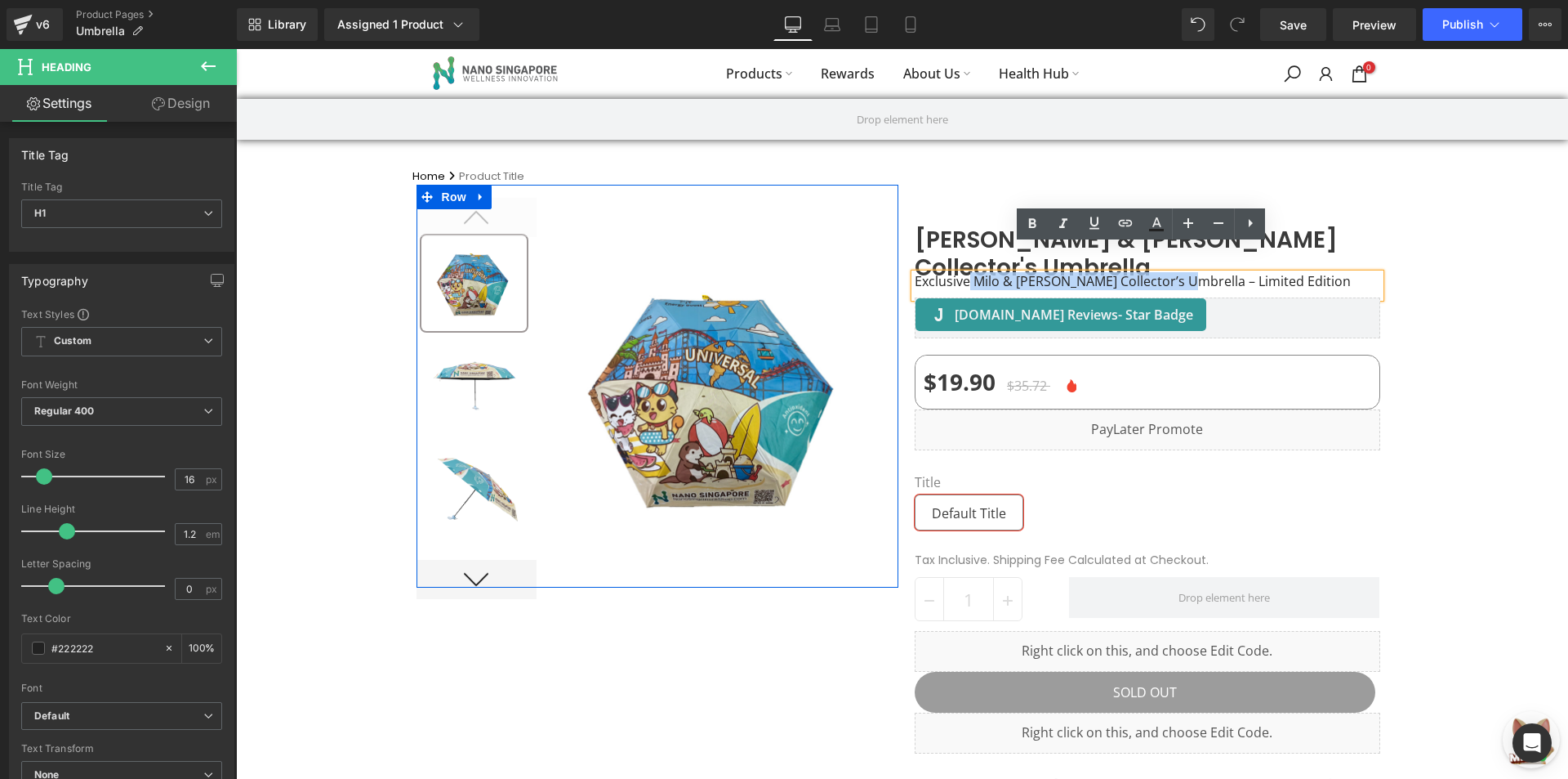
click at [695, 194] on div "(P) Image List Sale Off" at bounding box center [657, 386] width 482 height 403
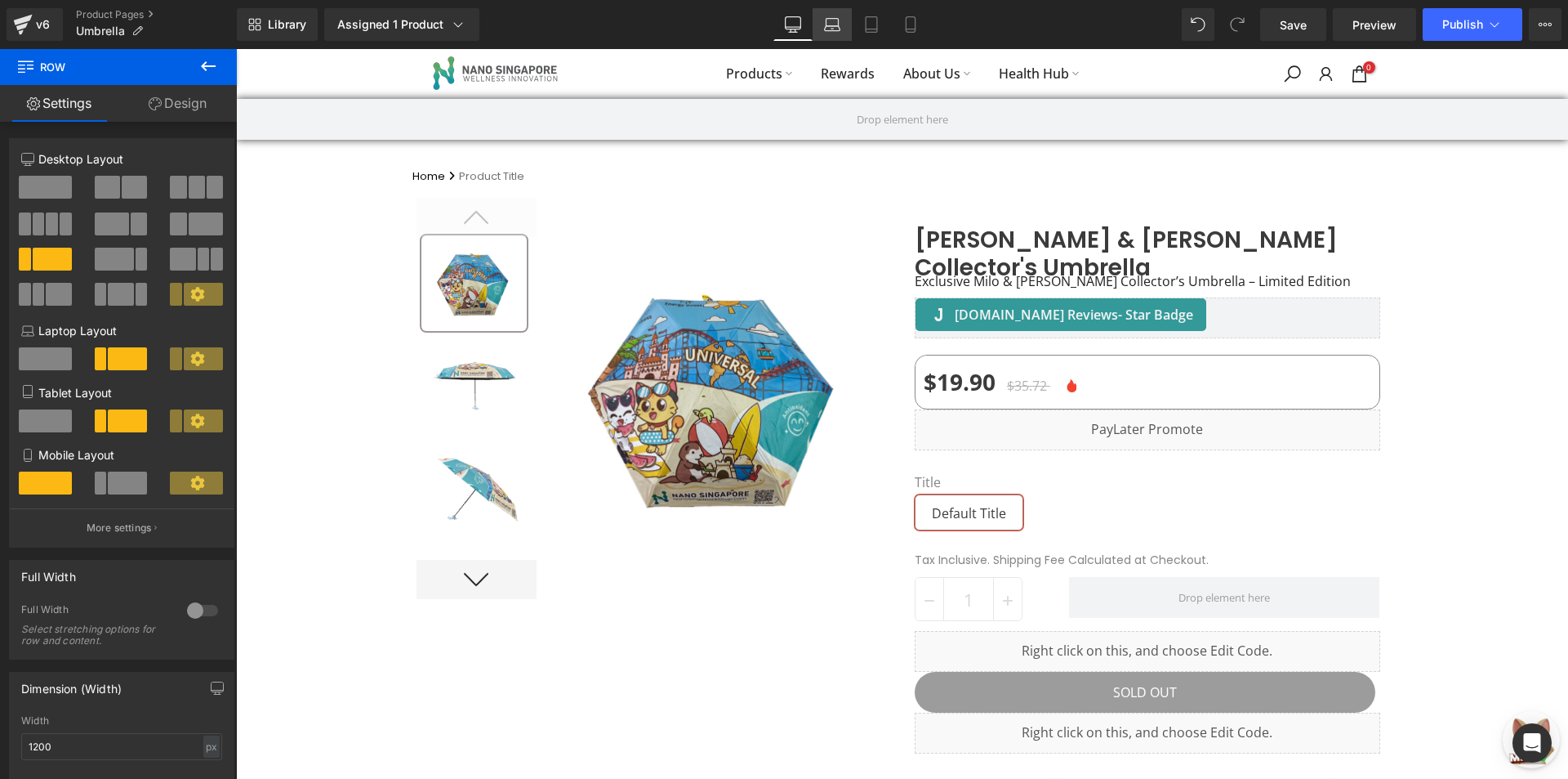
click at [819, 28] on link "Laptop" at bounding box center [832, 25] width 39 height 32
type input "100"
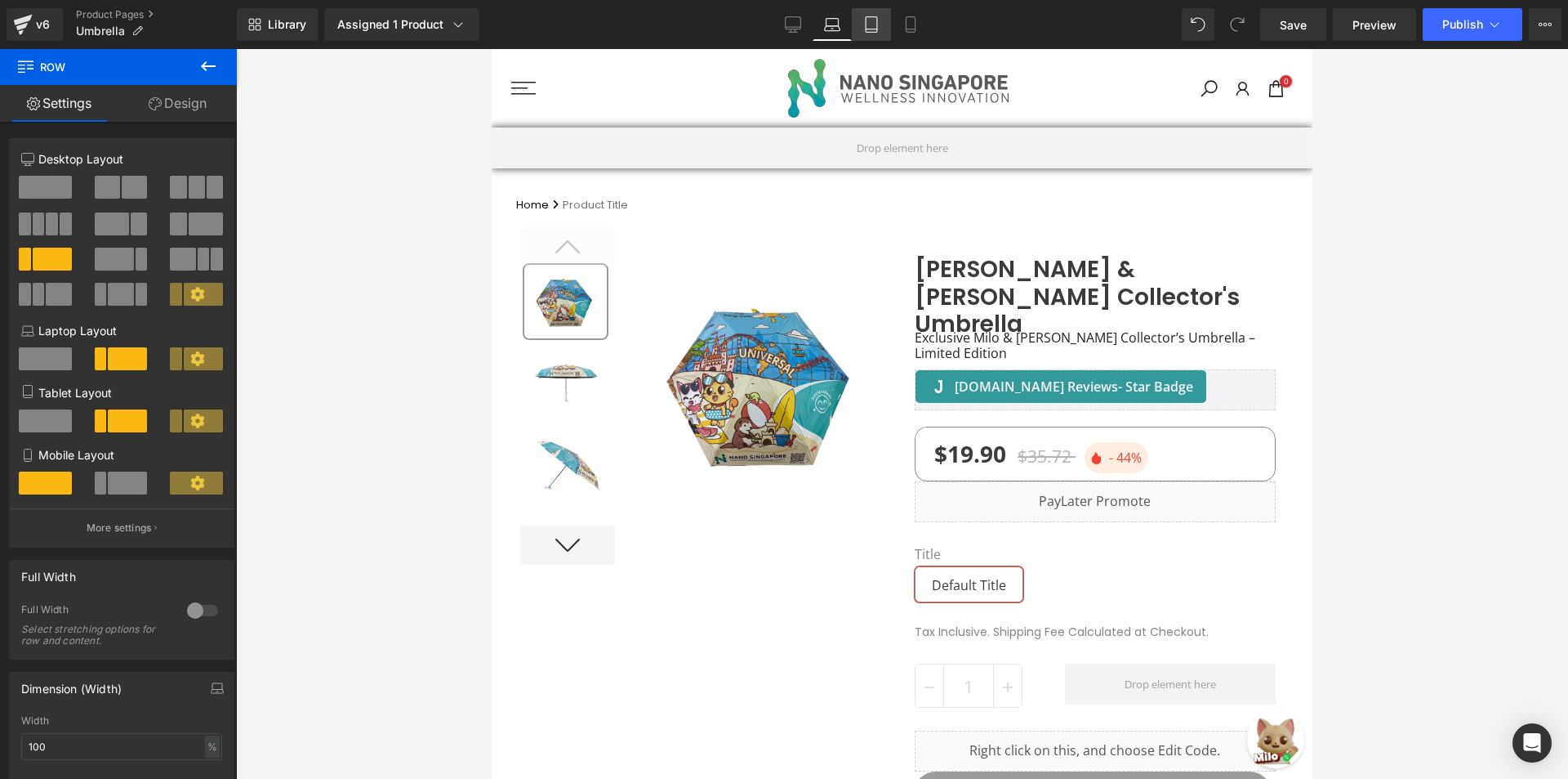
click at [854, 25] on link "Tablet" at bounding box center [871, 25] width 39 height 32
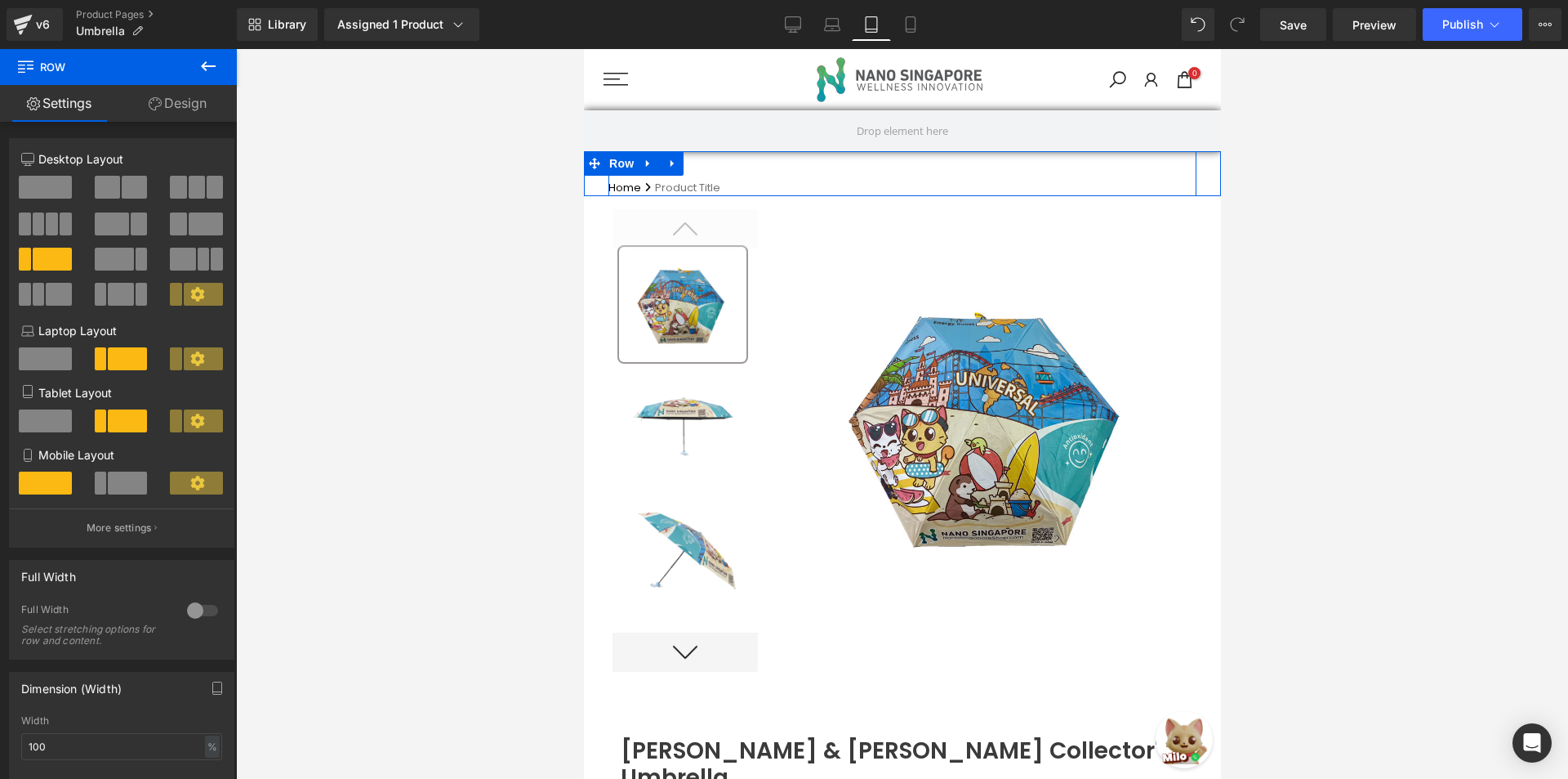
scroll to position [13, 0]
